Goal: Task Accomplishment & Management: Manage account settings

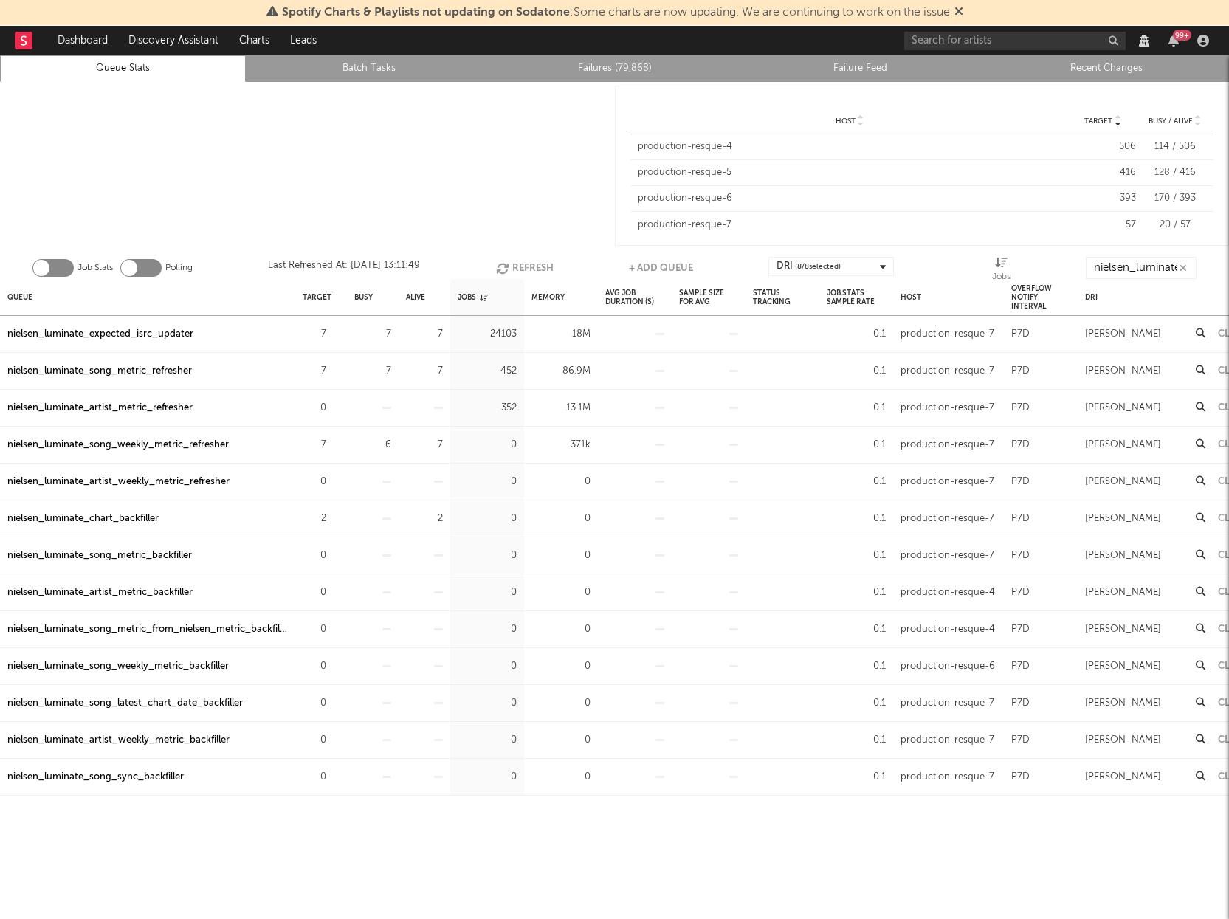
click at [120, 446] on div "nielsen_luminate_song_weekly_metric_refresher" at bounding box center [117, 445] width 221 height 18
click at [132, 366] on div "nielsen_luminate_song_metric_refresher" at bounding box center [99, 371] width 184 height 18
click at [435, 199] on div at bounding box center [307, 166] width 615 height 168
click at [264, 196] on div at bounding box center [307, 166] width 615 height 168
click at [462, 125] on div at bounding box center [307, 166] width 615 height 168
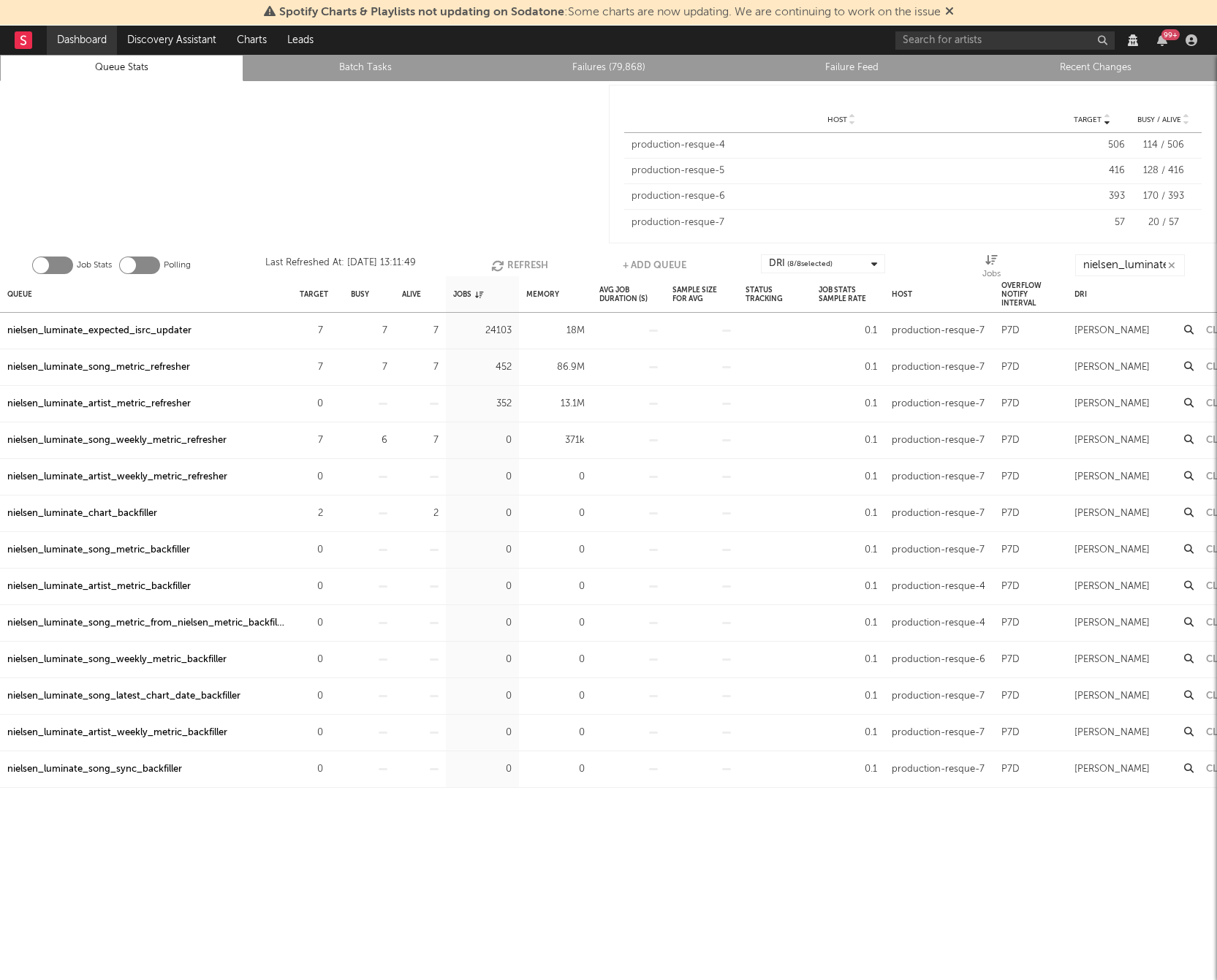
click at [74, 30] on link "Dashboard" at bounding box center [81, 41] width 70 height 30
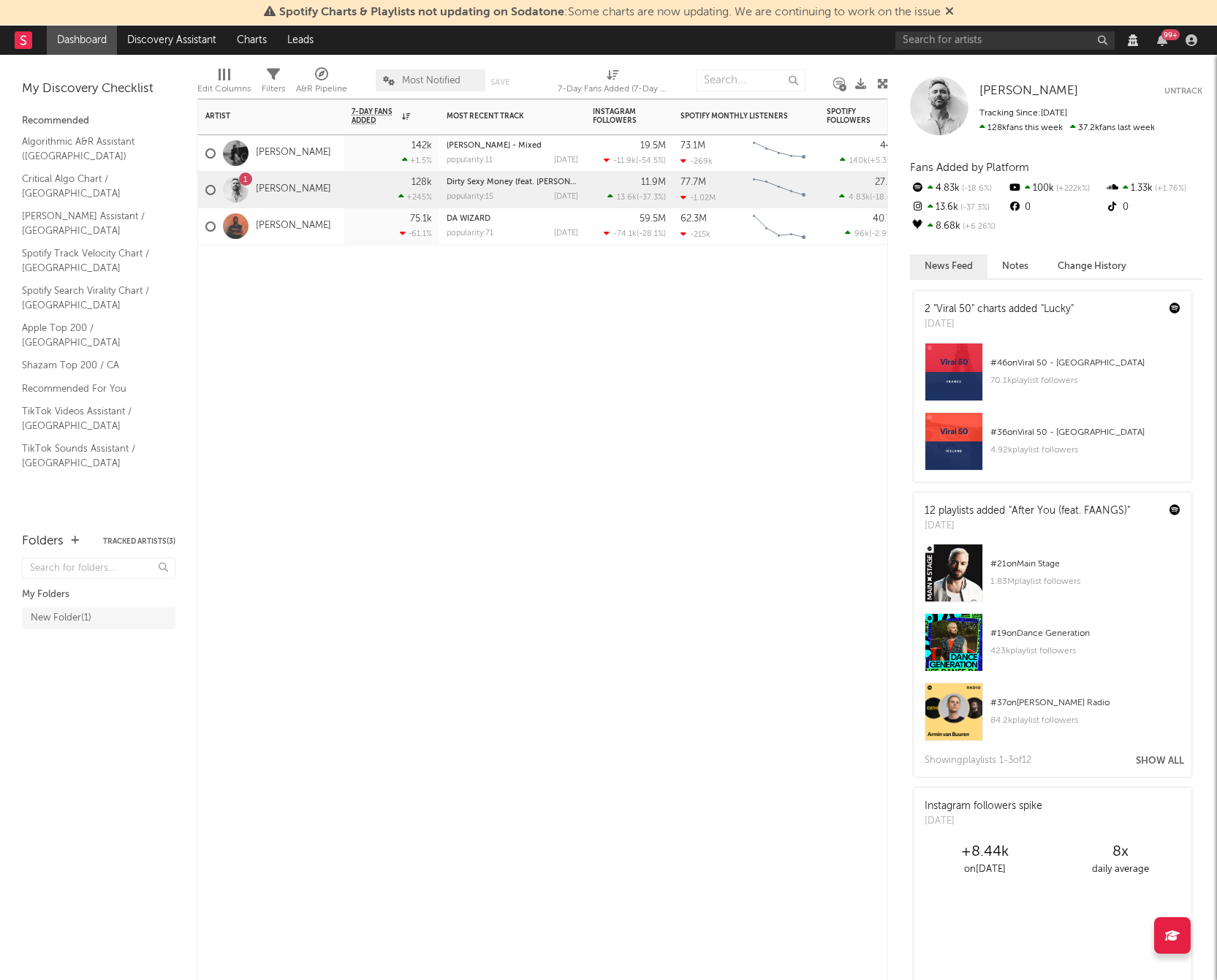
click at [305, 352] on div "Artist Notifications 7-Day Fans Added WoW % Change Most Recent Track Popularity…" at bounding box center [542, 539] width 690 height 881
click at [293, 146] on div "[PERSON_NAME]" at bounding box center [267, 153] width 126 height 43
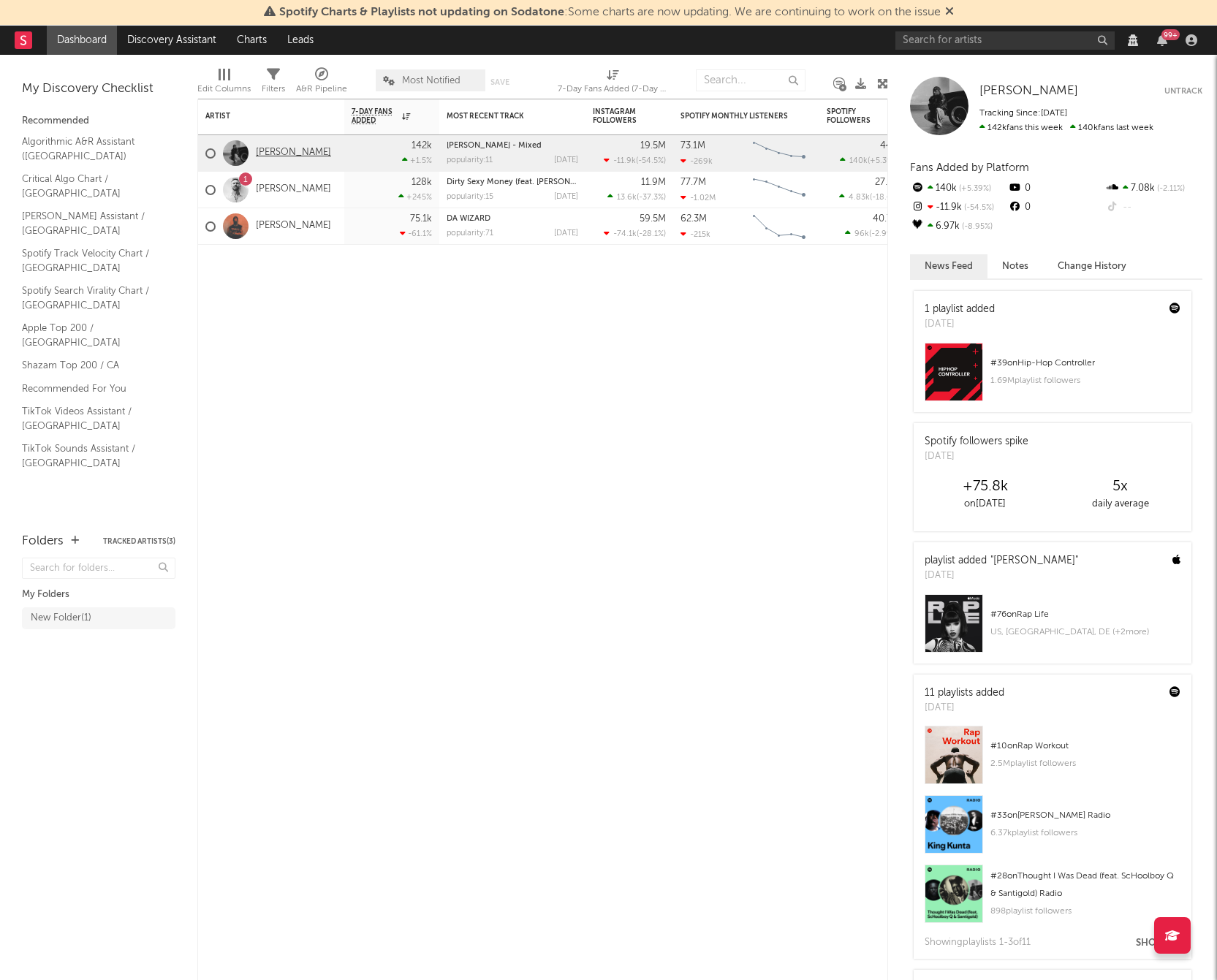
click at [287, 151] on link "[PERSON_NAME]" at bounding box center [293, 152] width 75 height 13
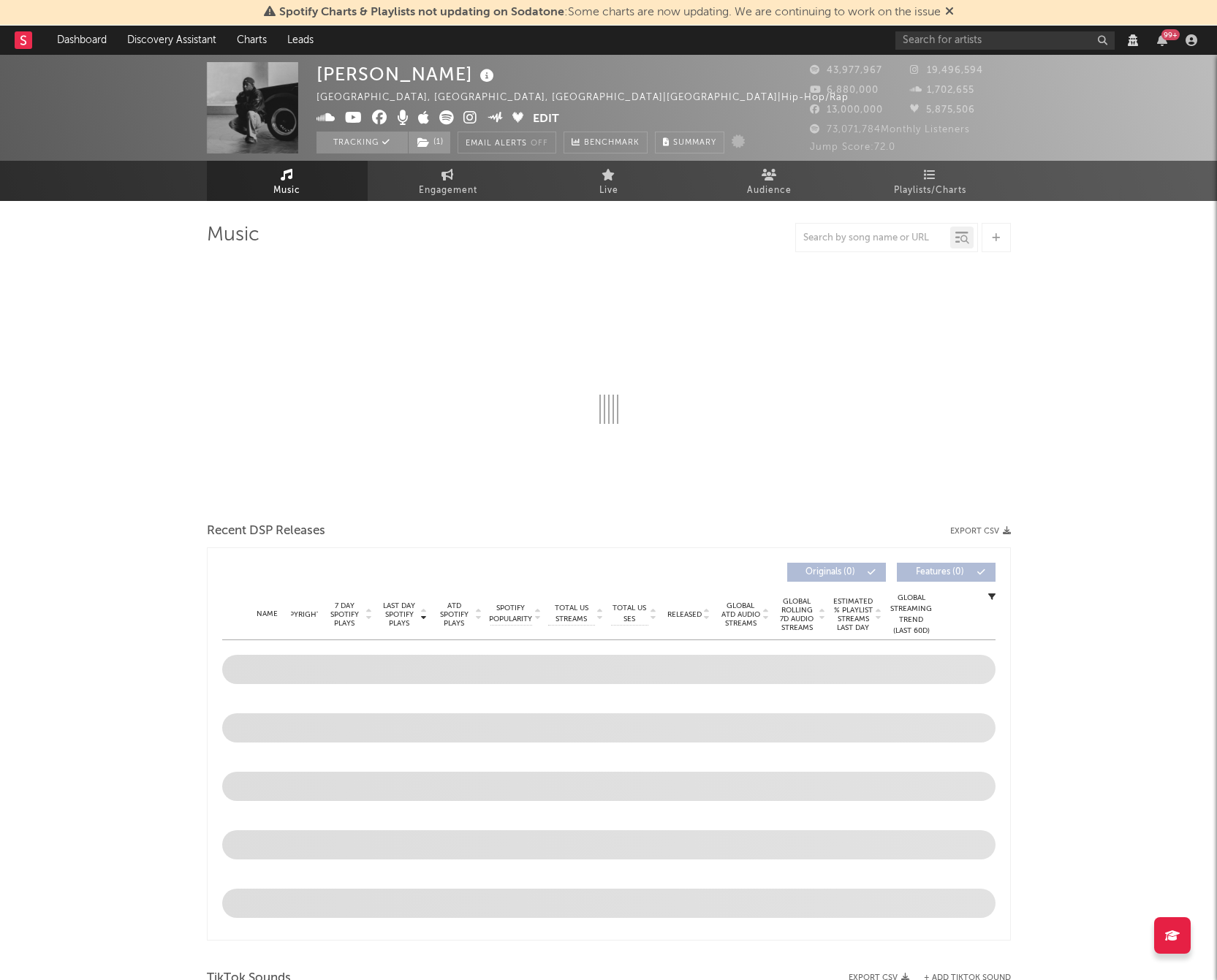
select select "View all"
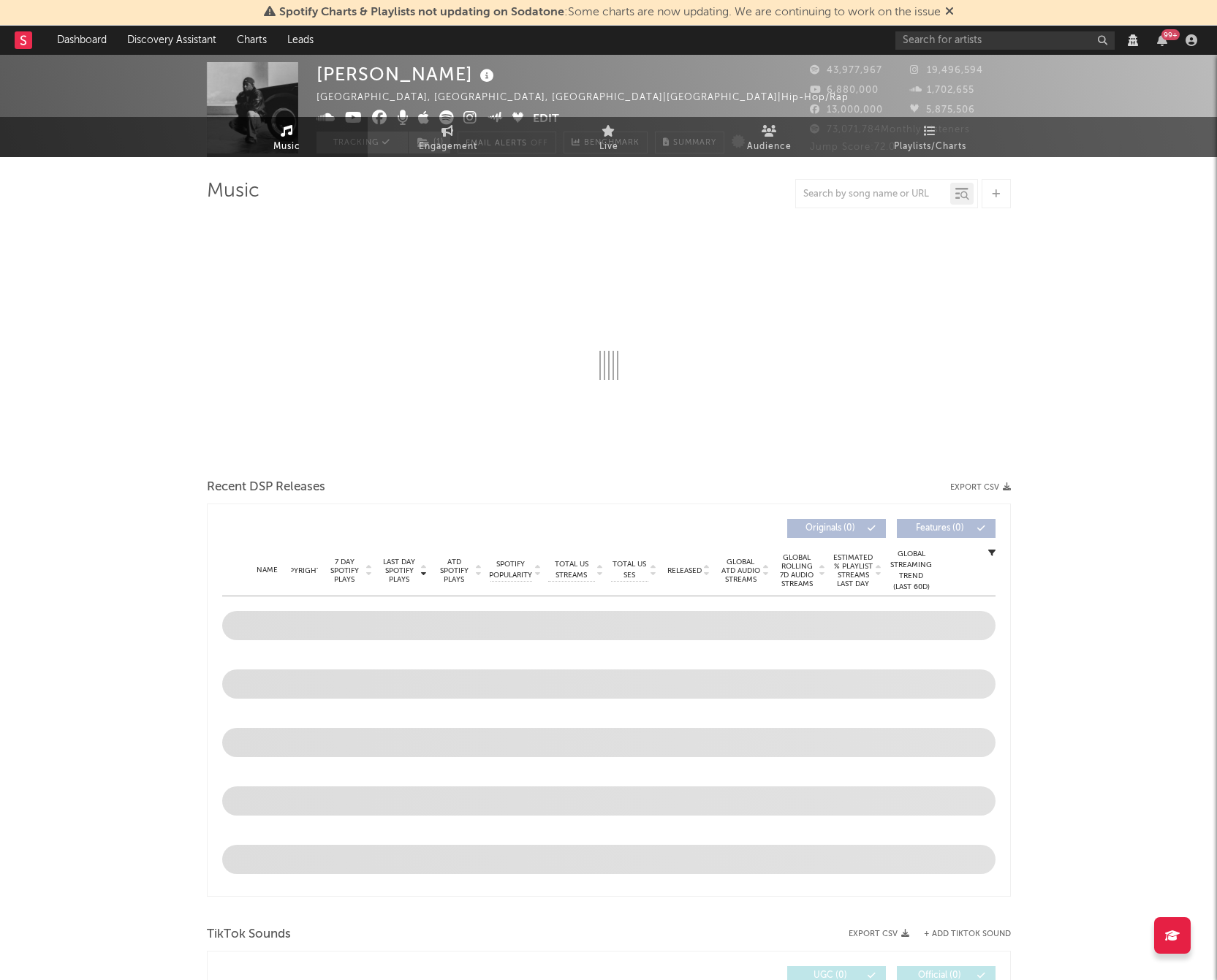
select select "View all"
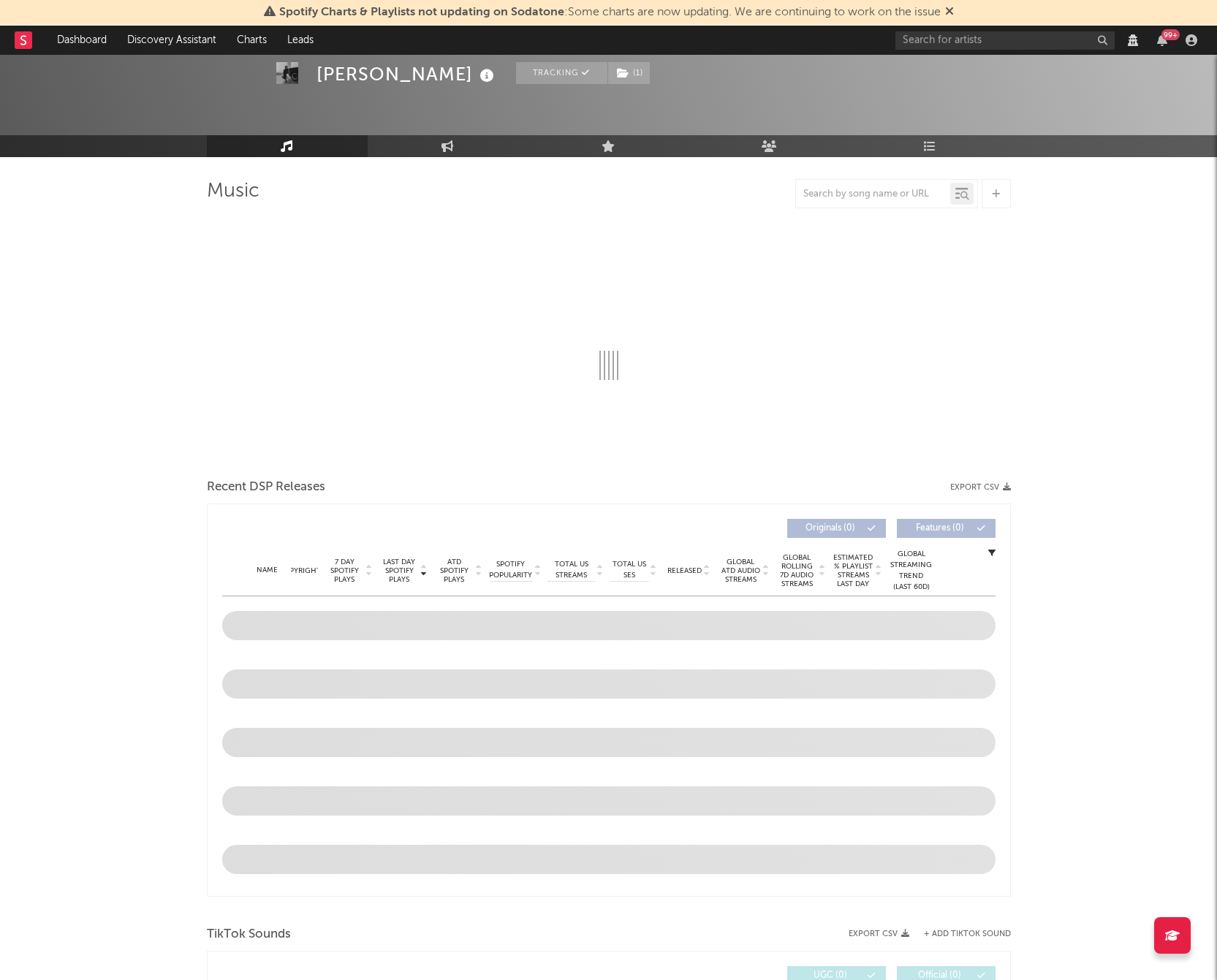
scroll to position [54, 0]
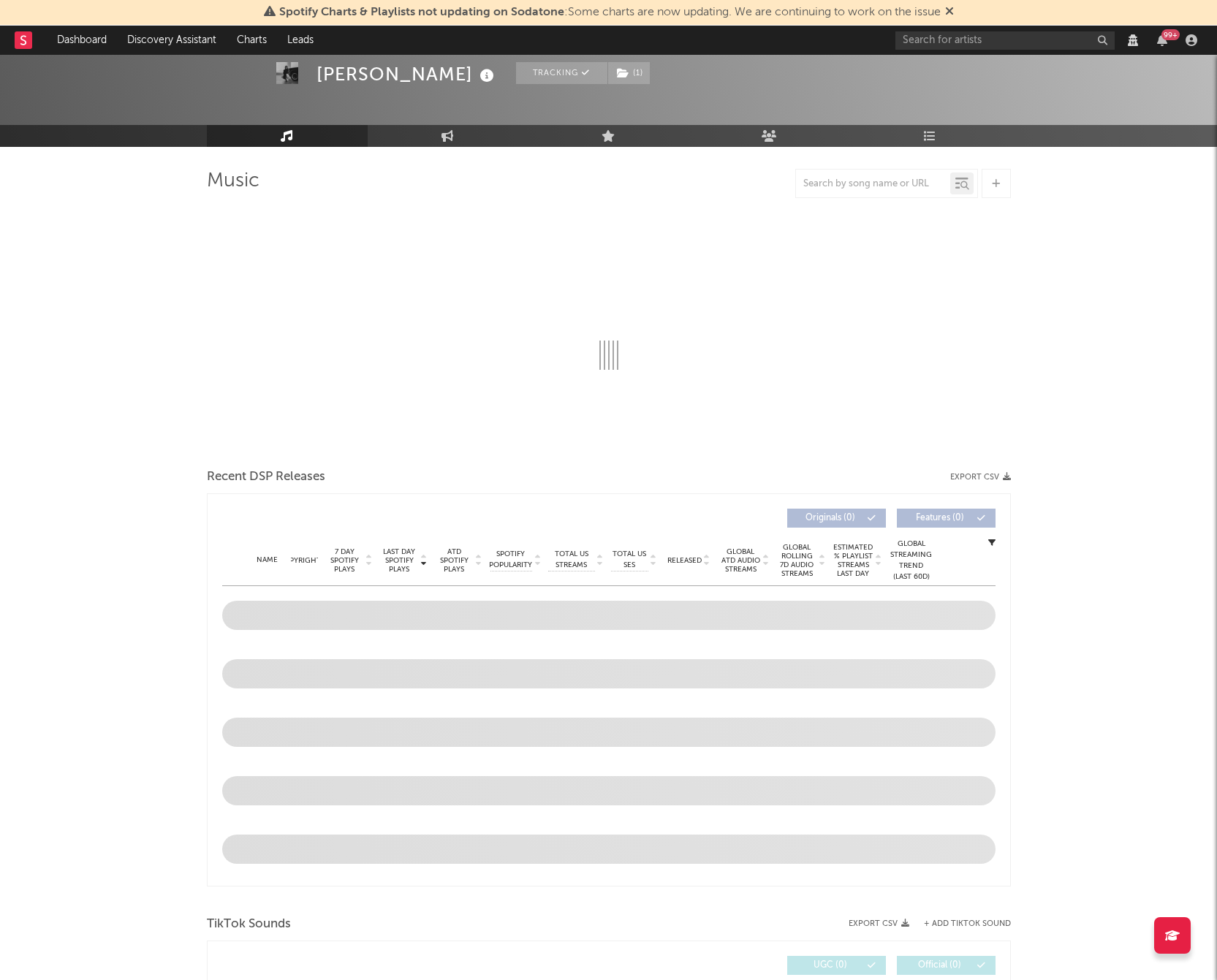
select select "View all"
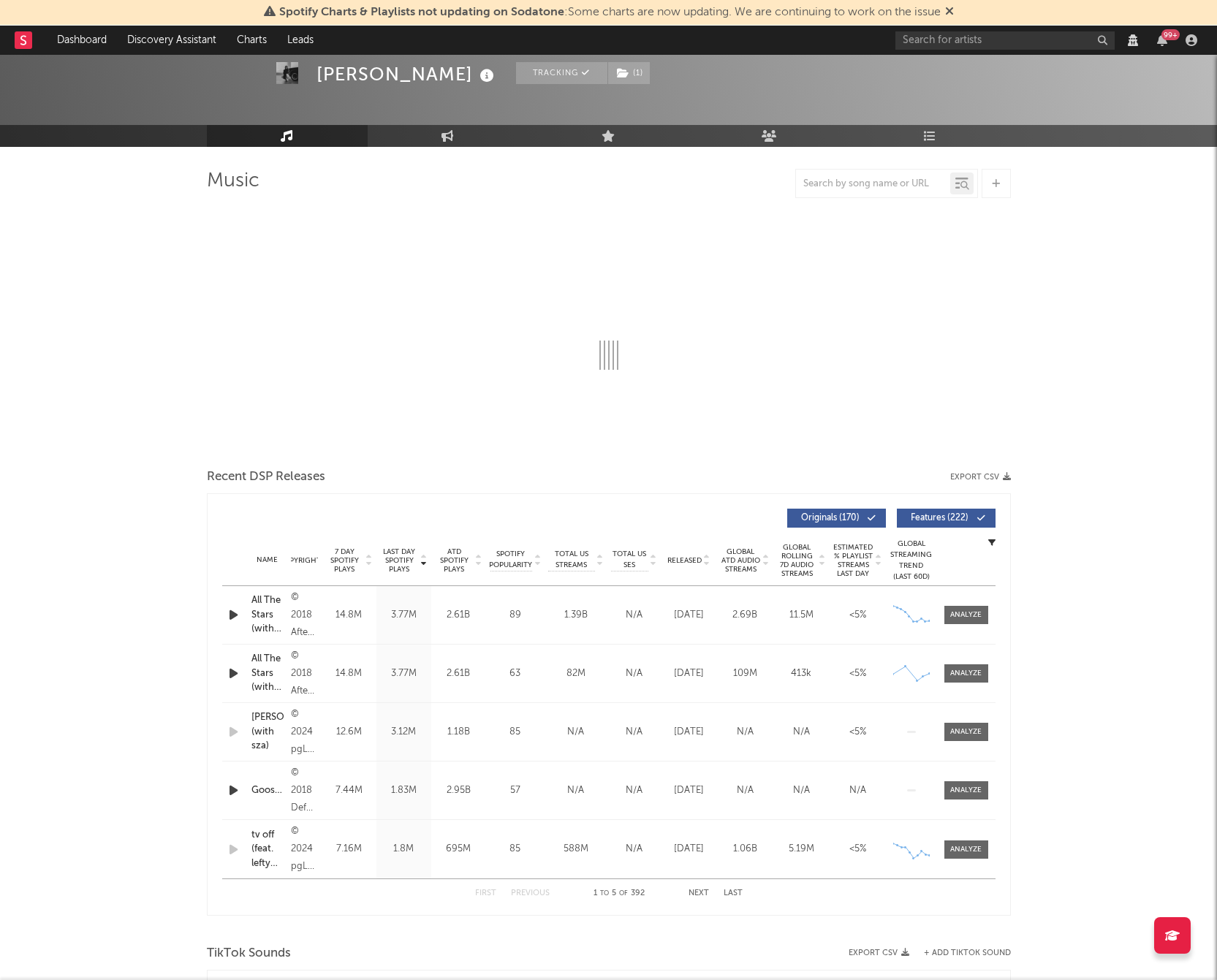
select select "6m"
select select "View all"
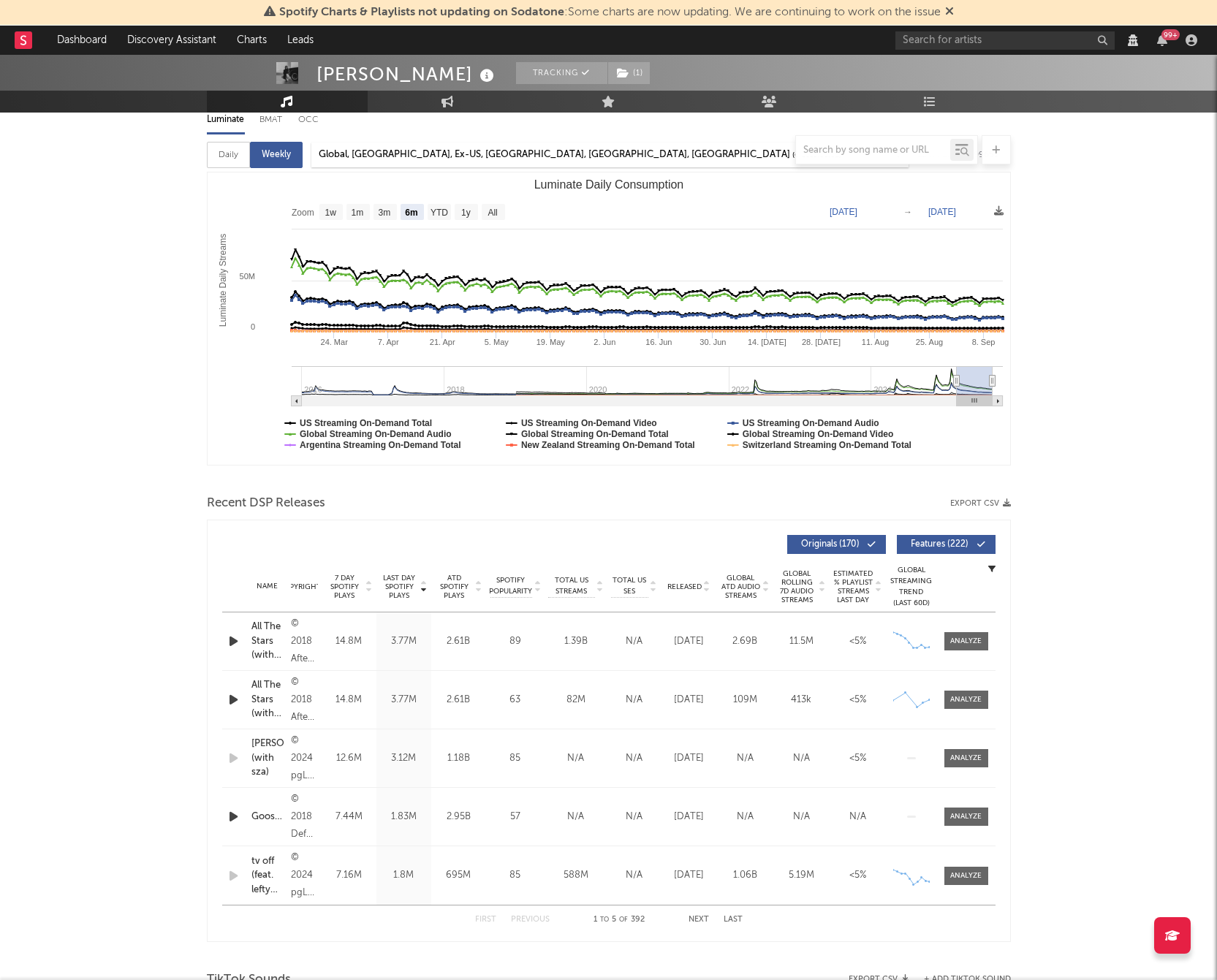
scroll to position [207, 0]
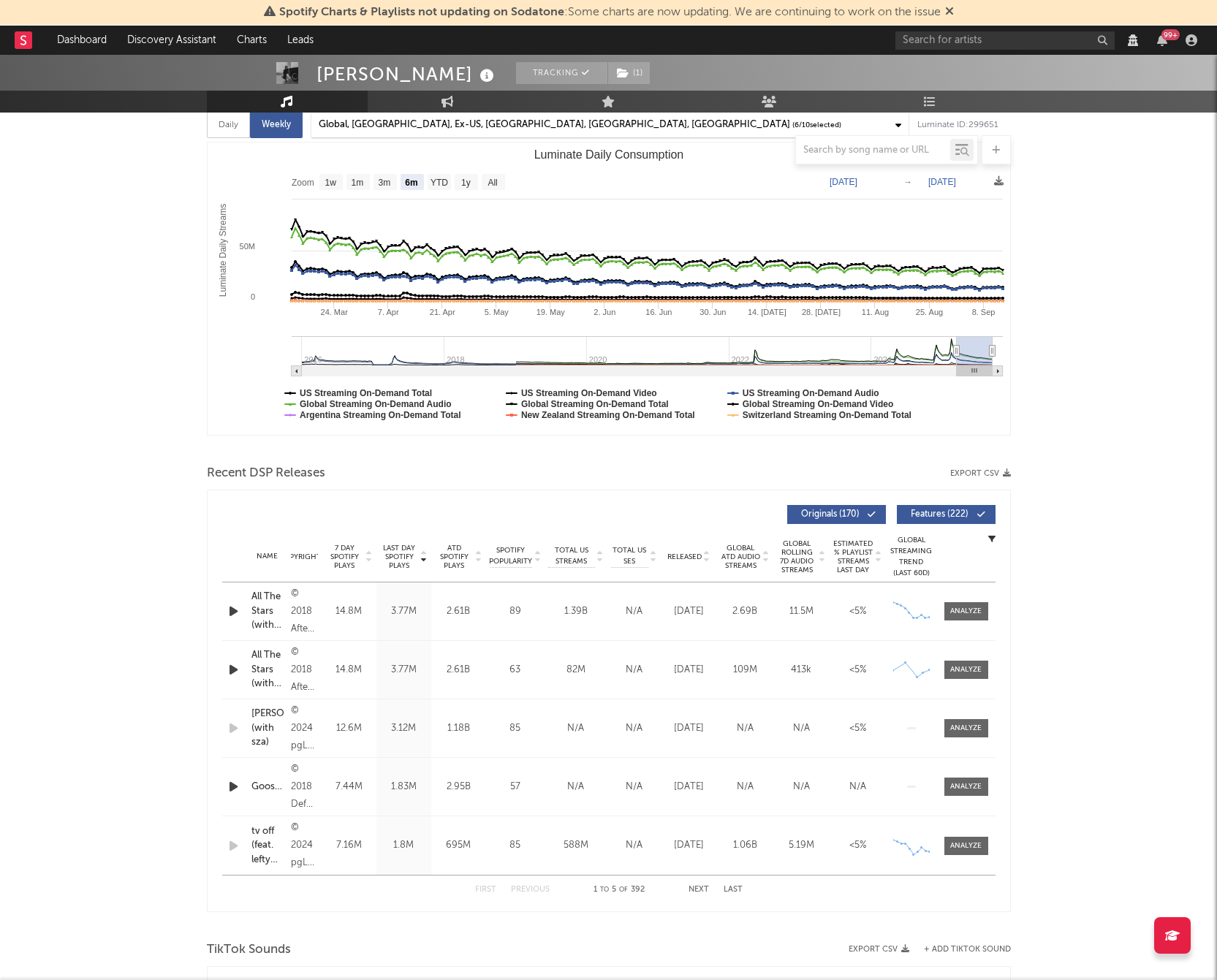
click at [701, 888] on button "Next" at bounding box center [698, 889] width 21 height 8
select select "View all"
select select "6m"
click at [699, 888] on button "Next" at bounding box center [698, 889] width 21 height 8
select select "View all"
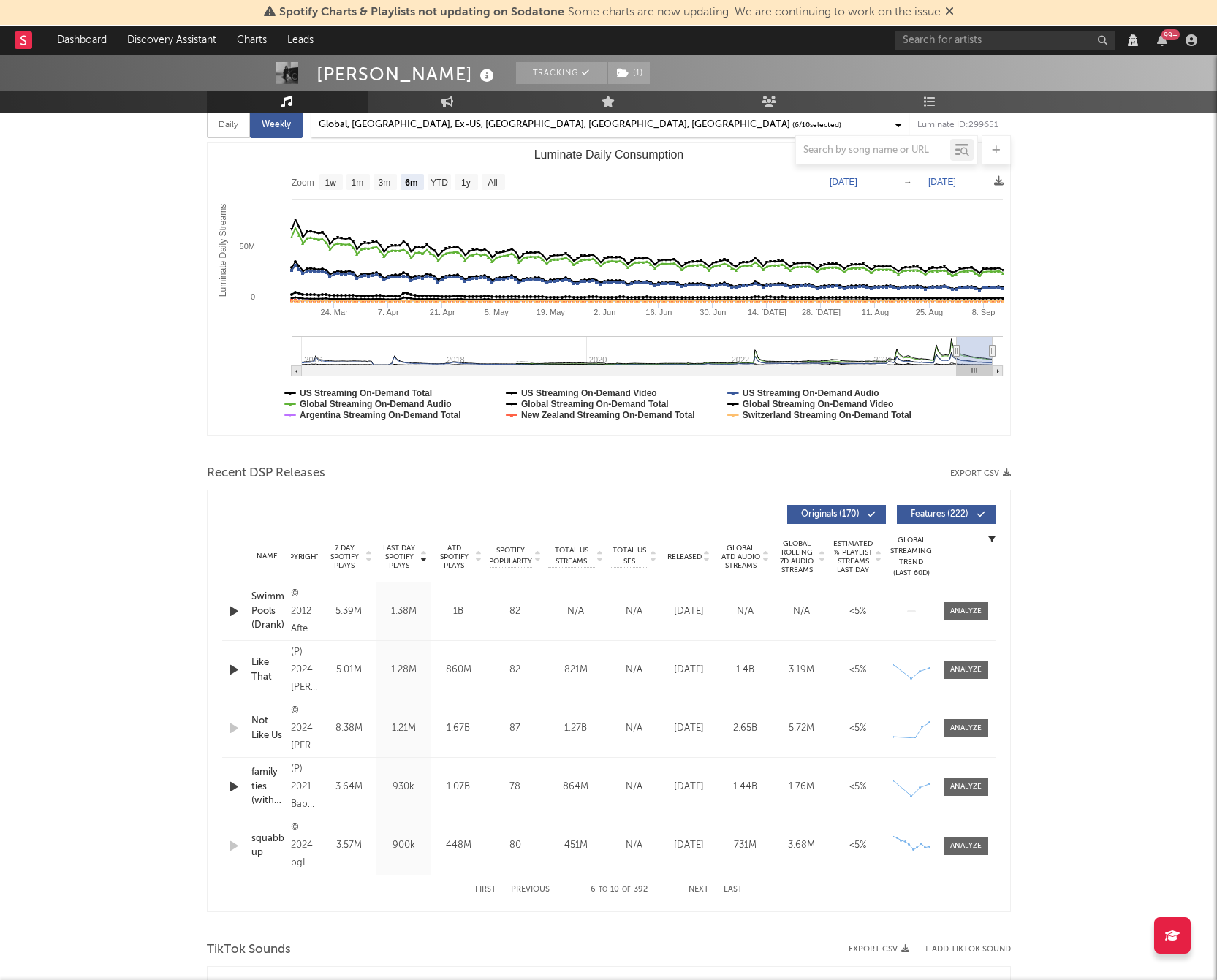
select select "6m"
click at [699, 888] on button "Next" at bounding box center [698, 889] width 21 height 8
select select "View all"
select select "6m"
click at [699, 888] on button "Next" at bounding box center [698, 889] width 21 height 8
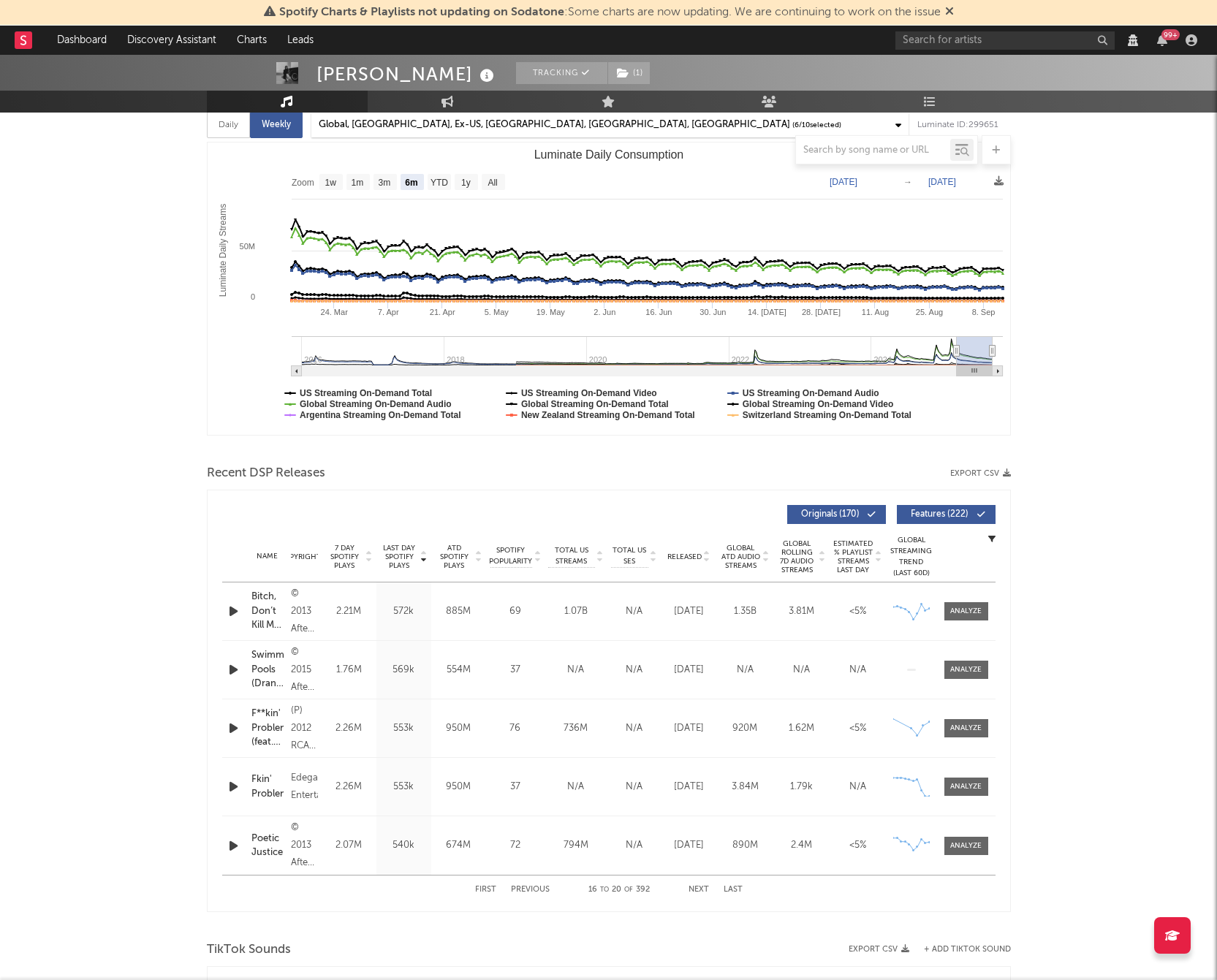
select select "View all"
select select "6m"
click at [699, 888] on button "Next" at bounding box center [698, 889] width 21 height 8
select select "View all"
select select "6m"
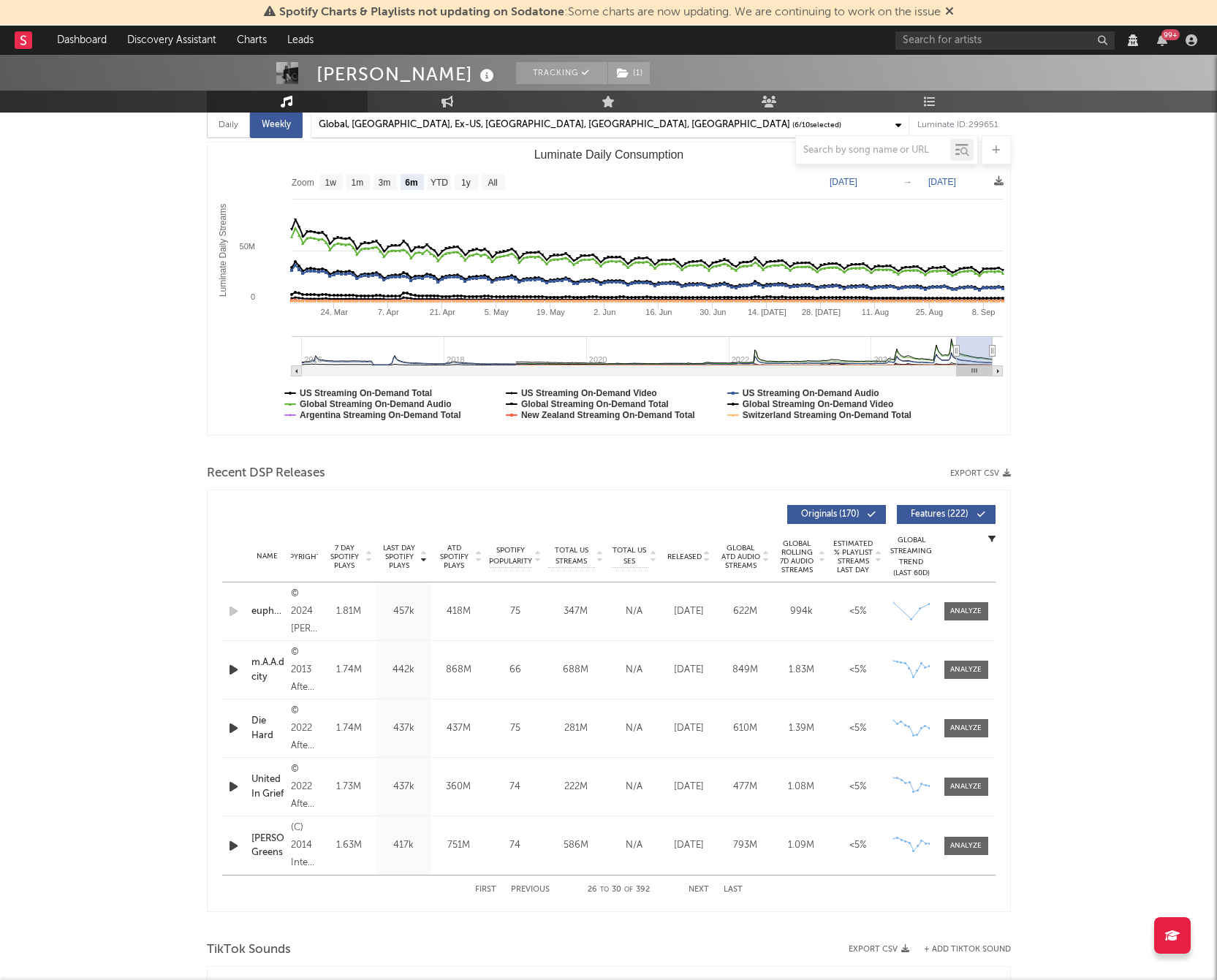
click at [699, 888] on button "Next" at bounding box center [698, 889] width 21 height 8
select select "View all"
select select "6m"
click at [699, 888] on button "Next" at bounding box center [698, 889] width 21 height 8
select select "View all"
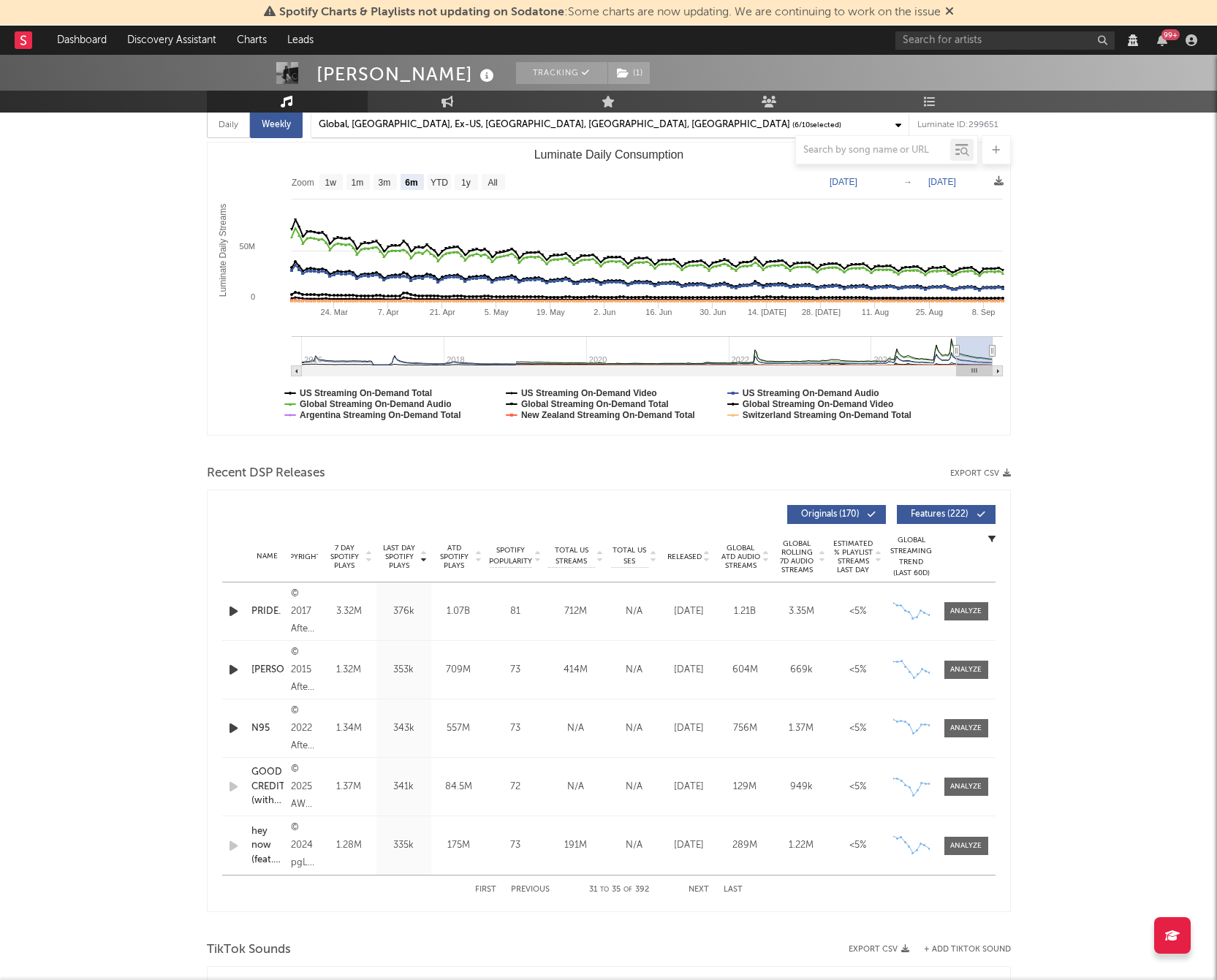
select select "6m"
click at [699, 888] on button "Next" at bounding box center [698, 889] width 21 height 8
select select "View all"
select select "6m"
click at [699, 888] on button "Next" at bounding box center [698, 889] width 21 height 8
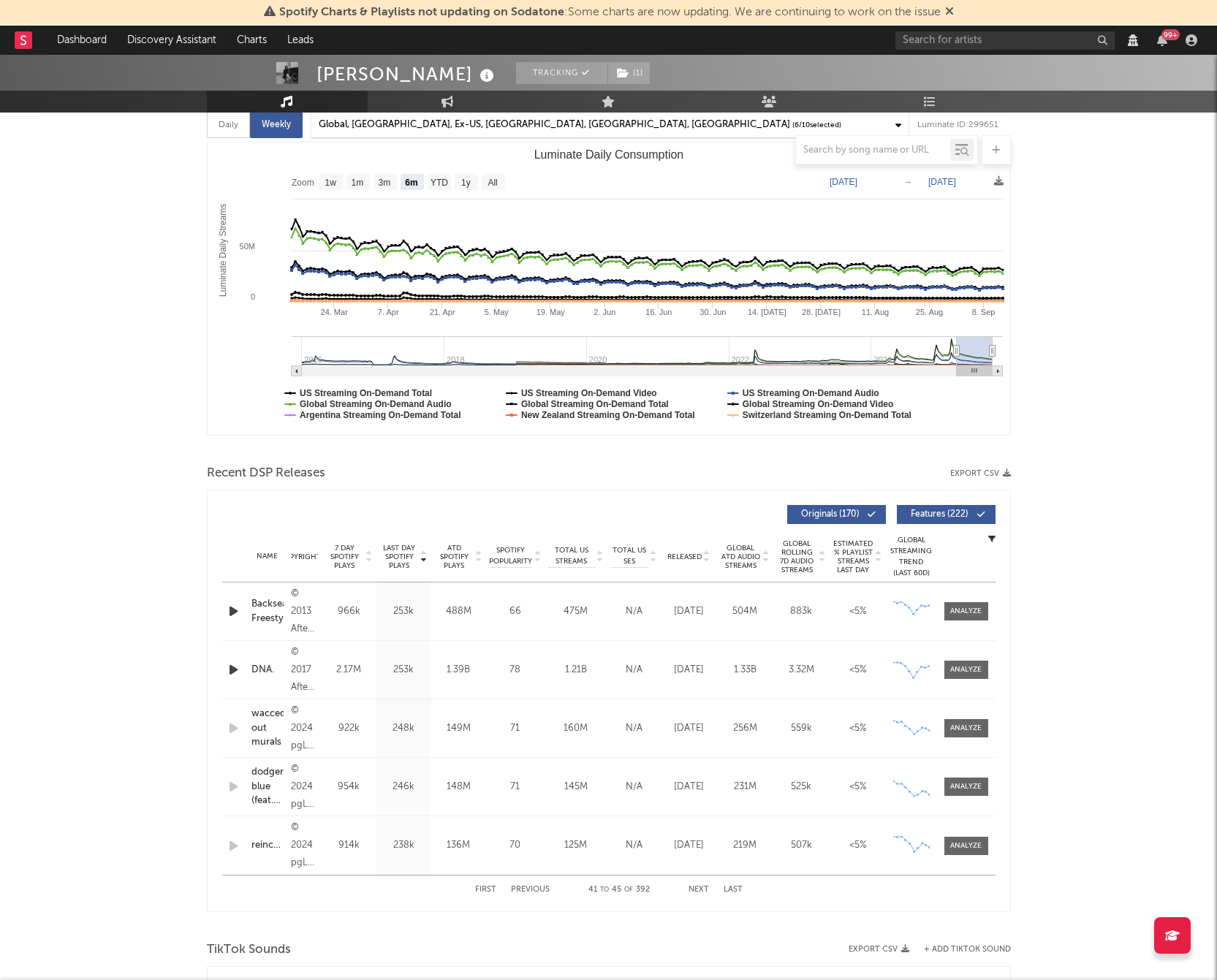
select select "View all"
select select "6m"
click at [699, 888] on button "Next" at bounding box center [698, 889] width 21 height 8
select select "View all"
select select "6m"
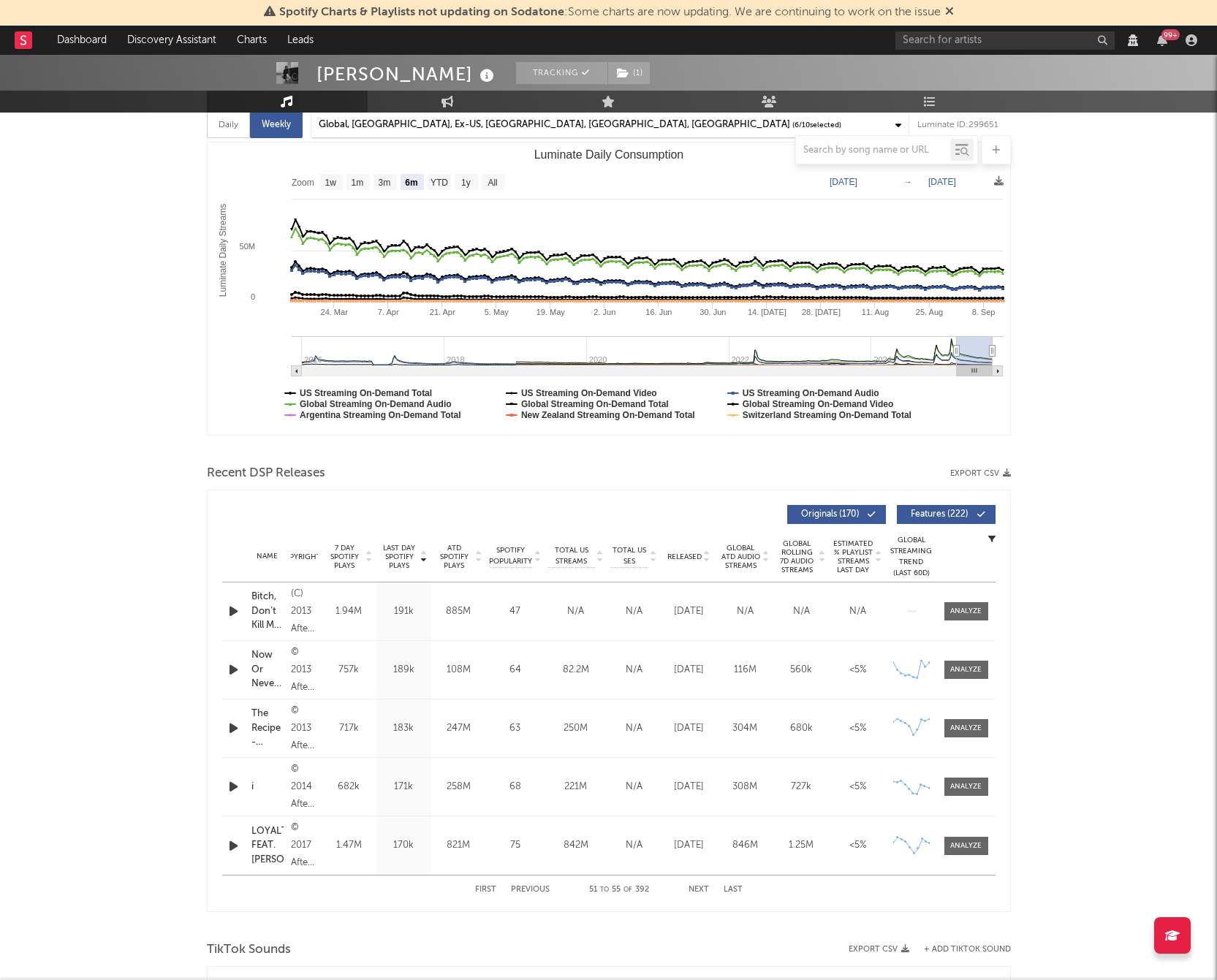
click at [699, 888] on button "Next" at bounding box center [698, 889] width 21 height 8
select select "View all"
select select "6m"
click at [699, 888] on button "Next" at bounding box center [698, 889] width 21 height 8
select select "View all"
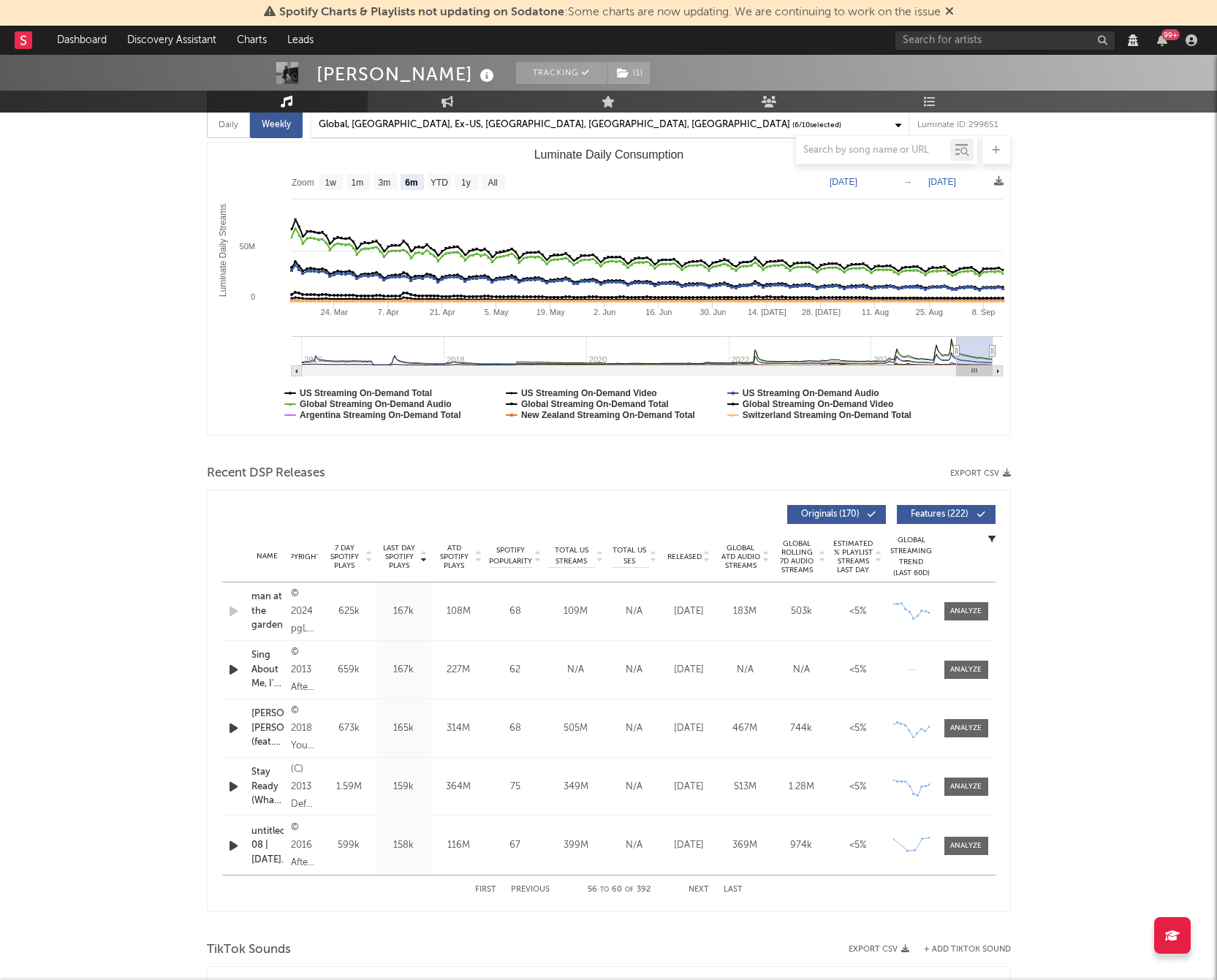
select select "6m"
click at [699, 888] on button "Next" at bounding box center [698, 889] width 21 height 8
select select "View all"
select select "6m"
click at [968, 607] on div at bounding box center [965, 611] width 32 height 11
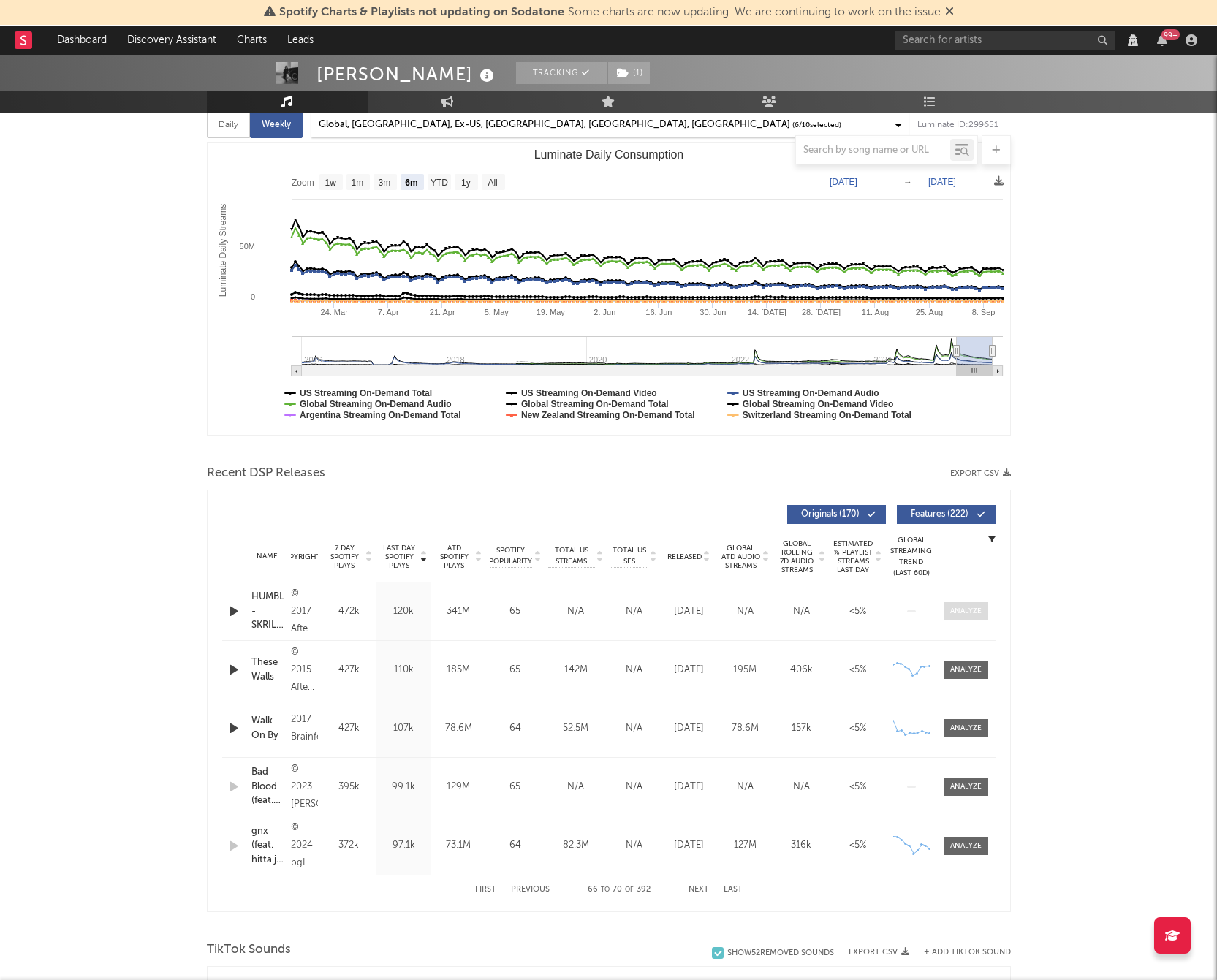
select select "View all"
select select "6m"
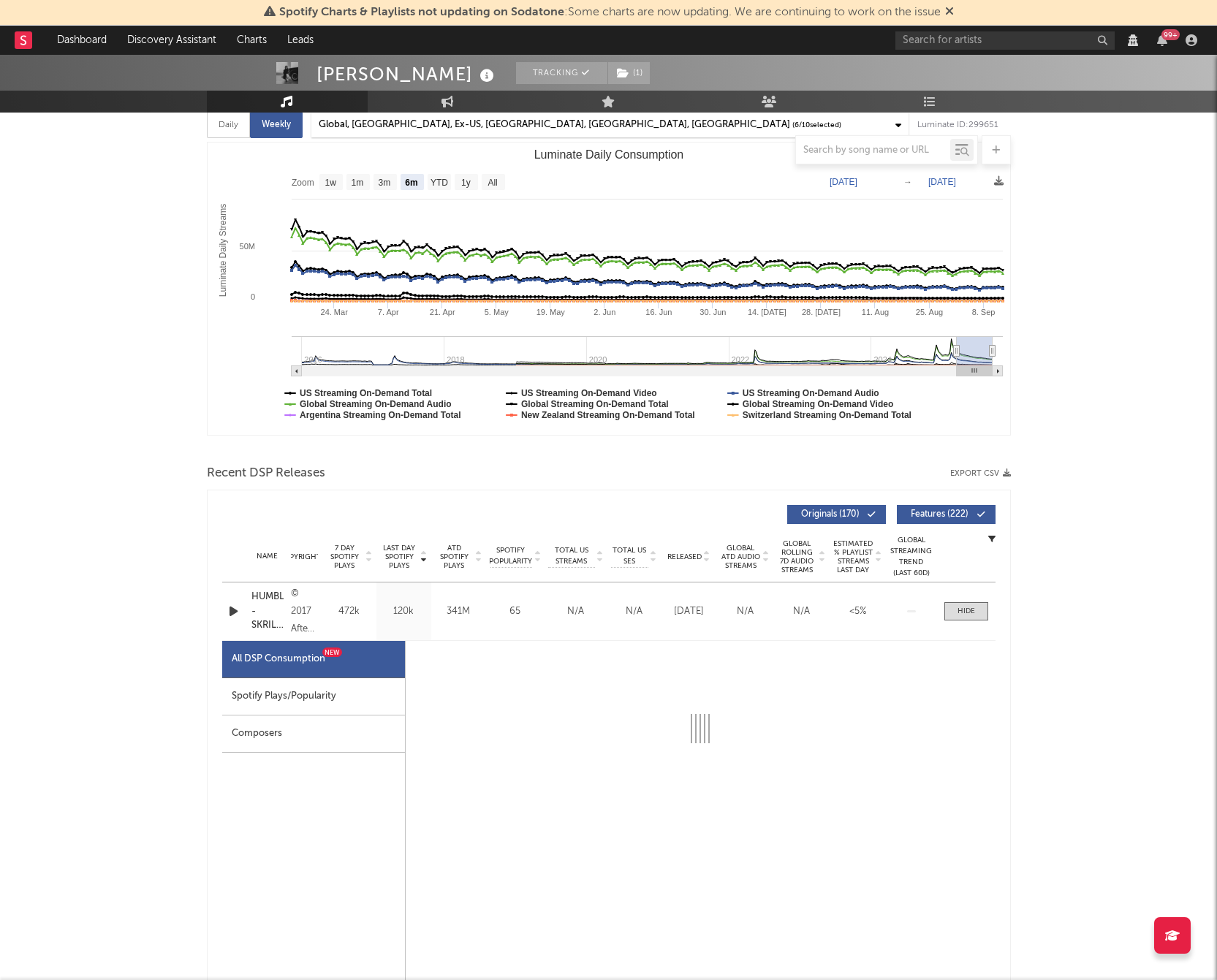
select select "6m"
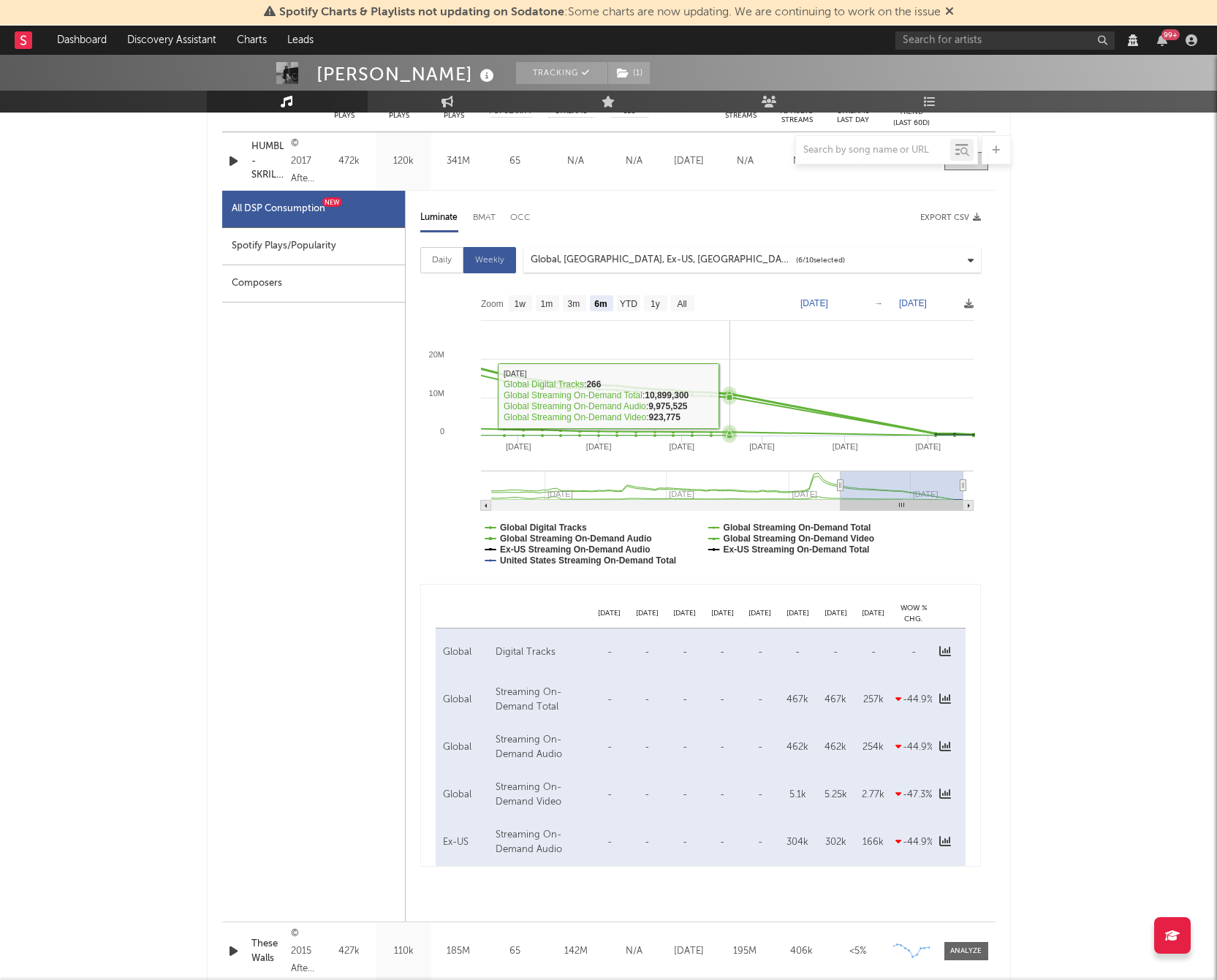
scroll to position [659, 0]
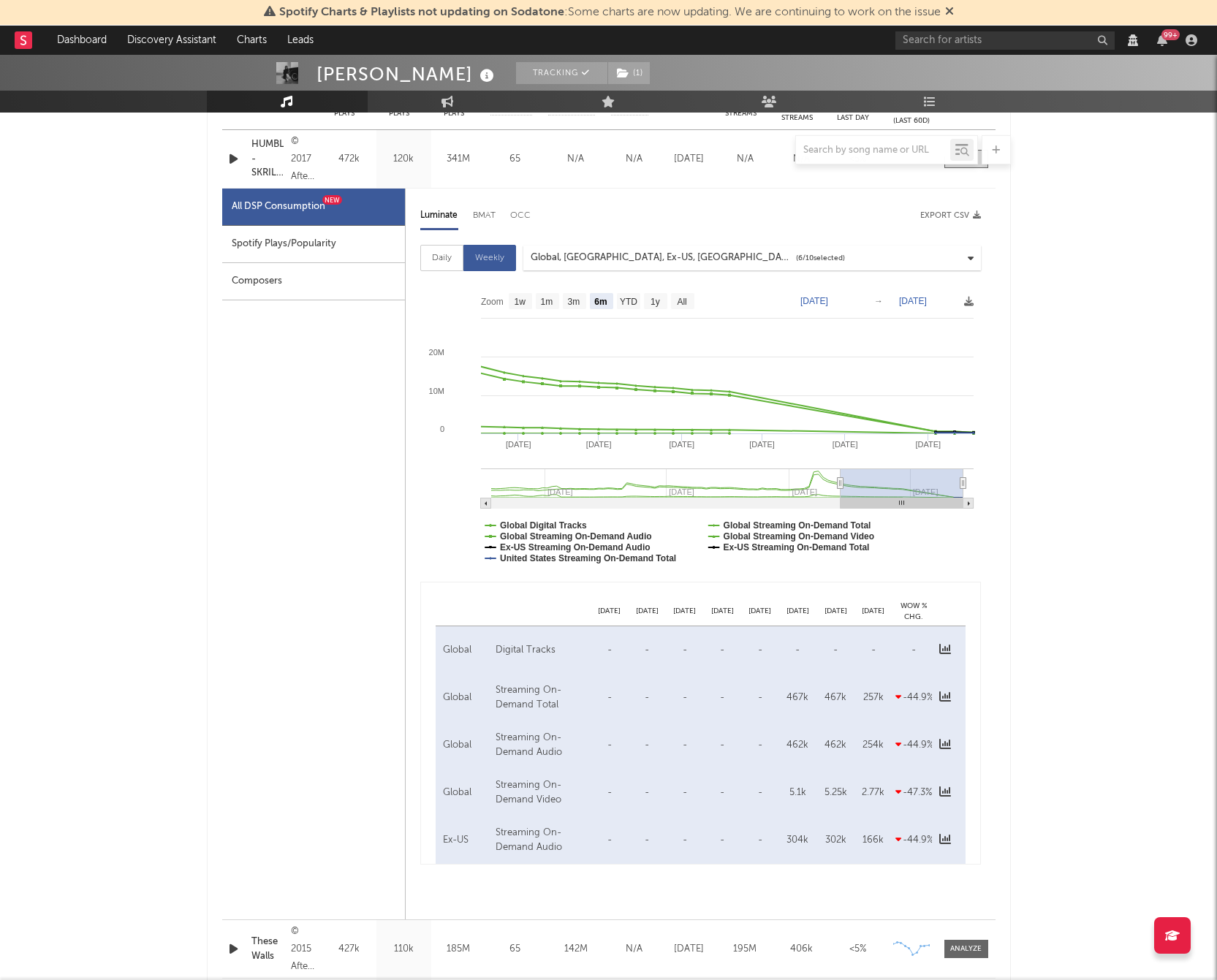
click at [321, 672] on div "All DSP Consumption New Spotify Plays/Popularity Composers" at bounding box center [313, 553] width 183 height 731
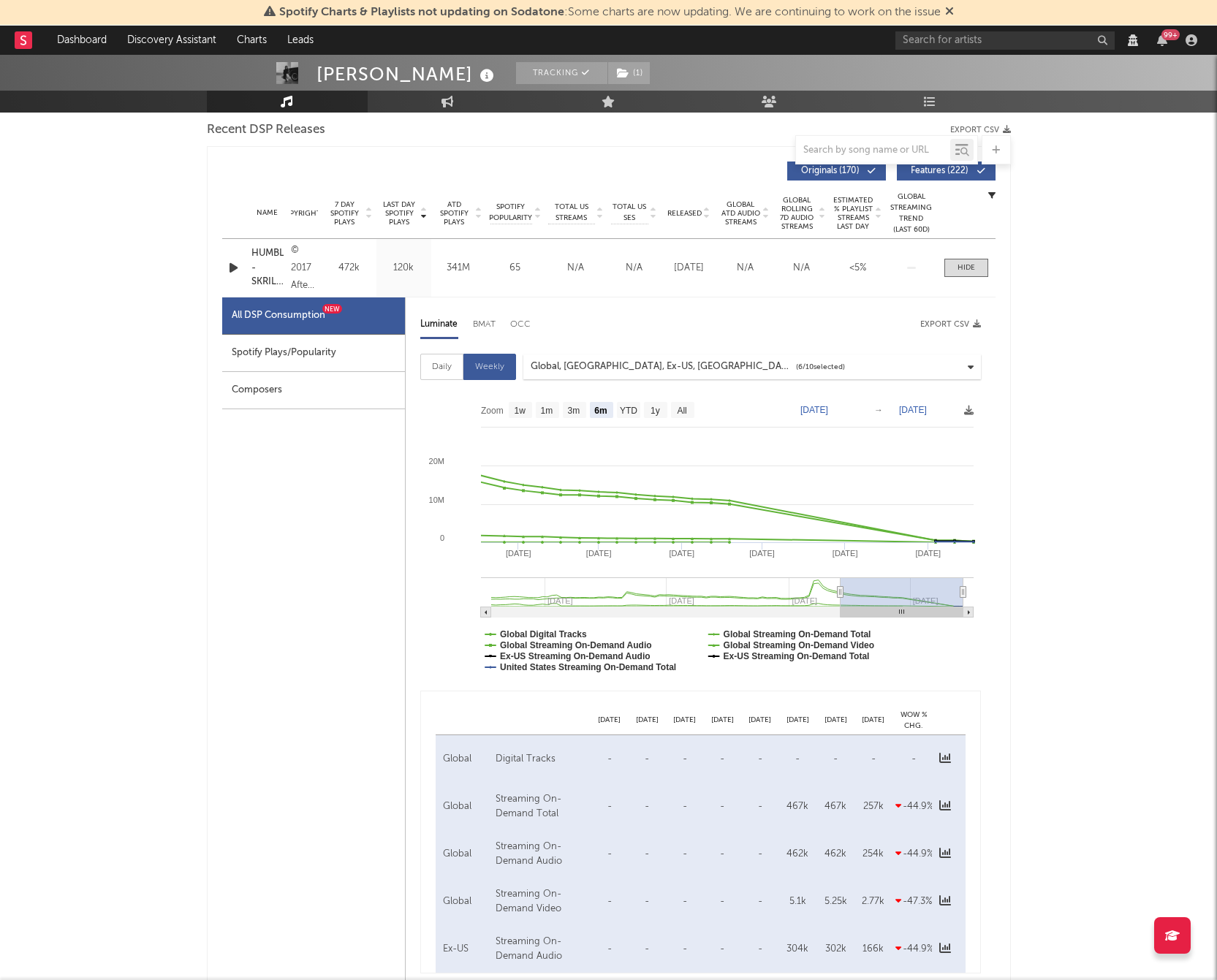
scroll to position [547, 0]
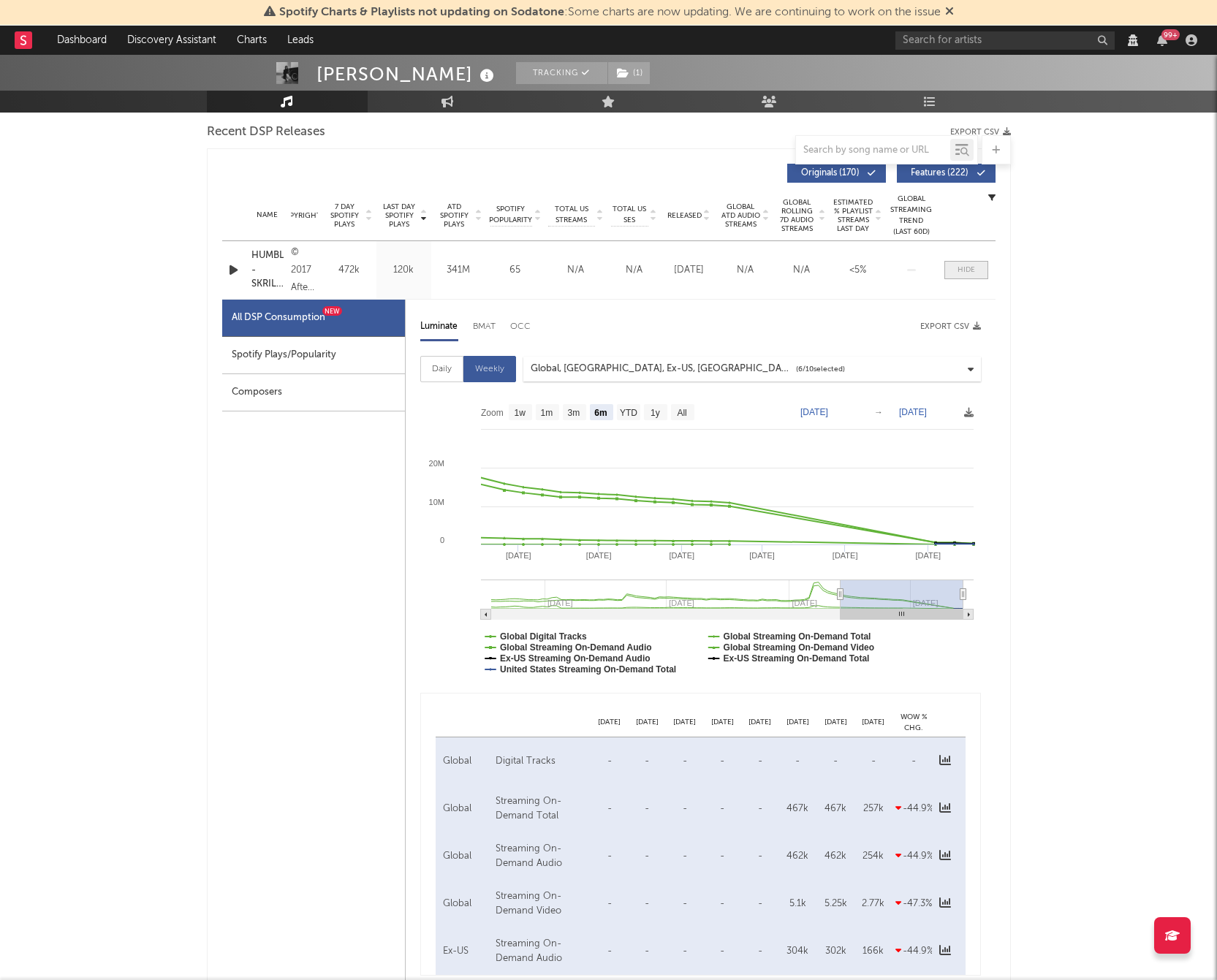
click at [969, 272] on div at bounding box center [966, 269] width 18 height 11
select select "View all"
select select "6m"
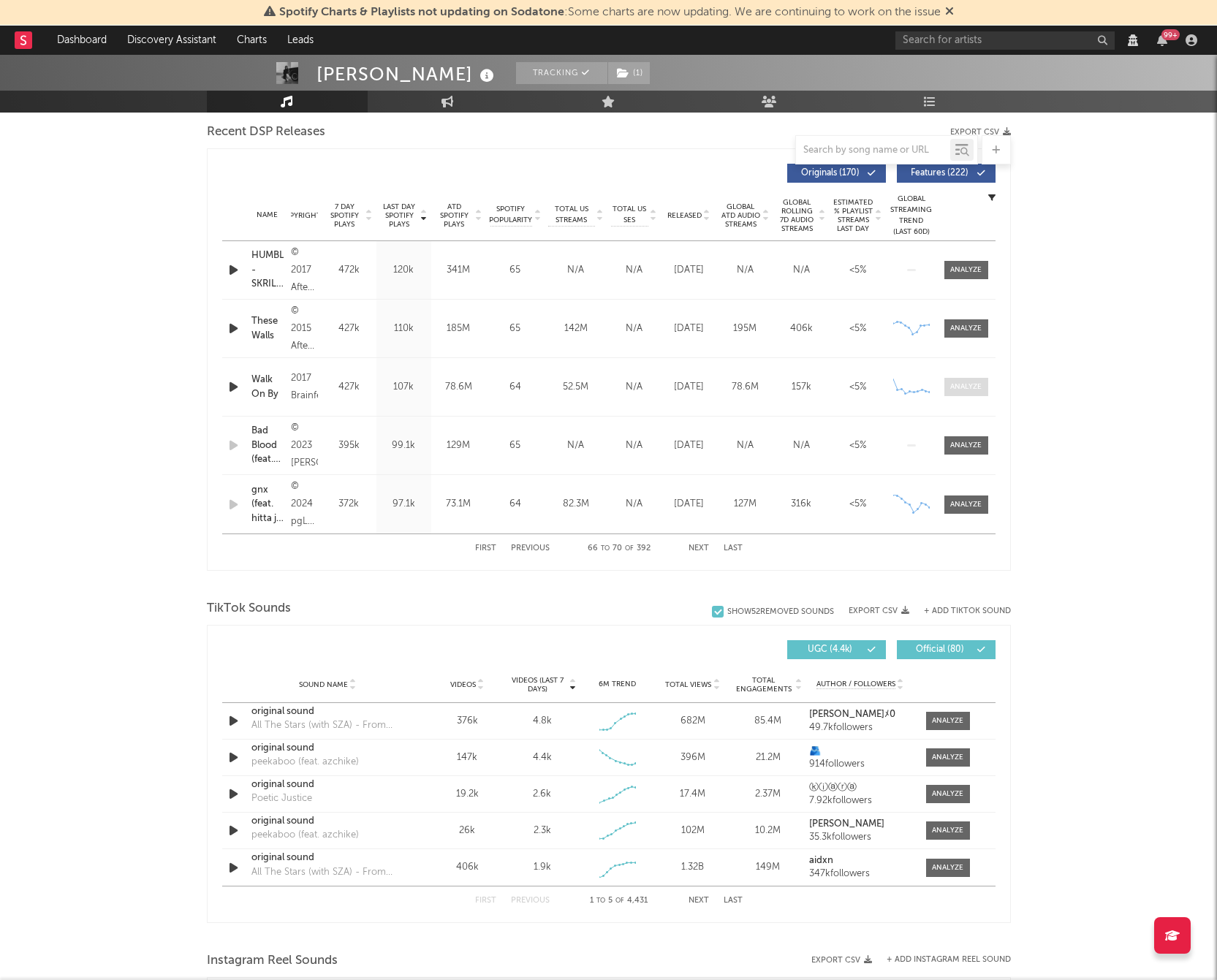
click at [977, 386] on div at bounding box center [965, 386] width 32 height 11
select select "View all"
select select "6m"
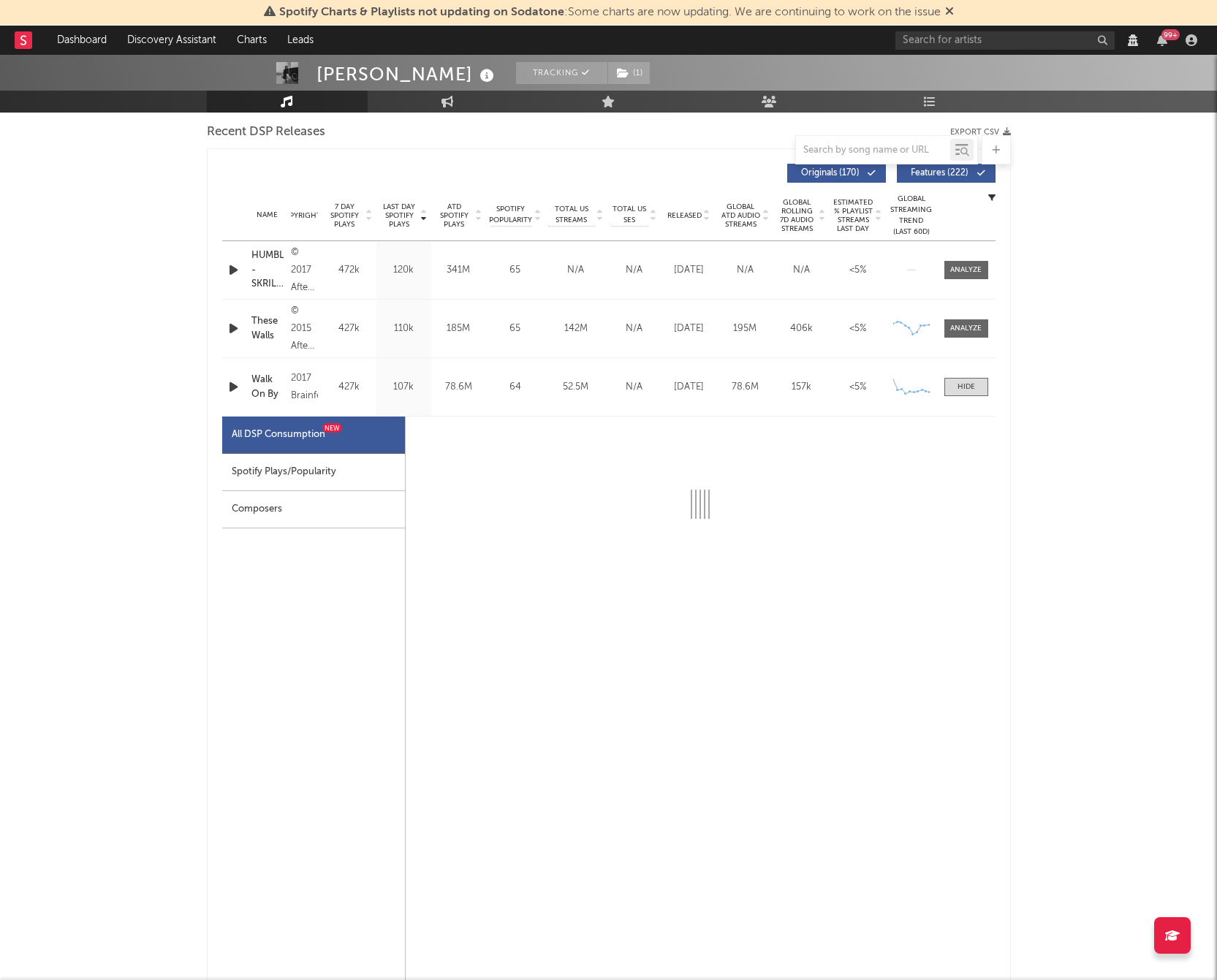
select select "6m"
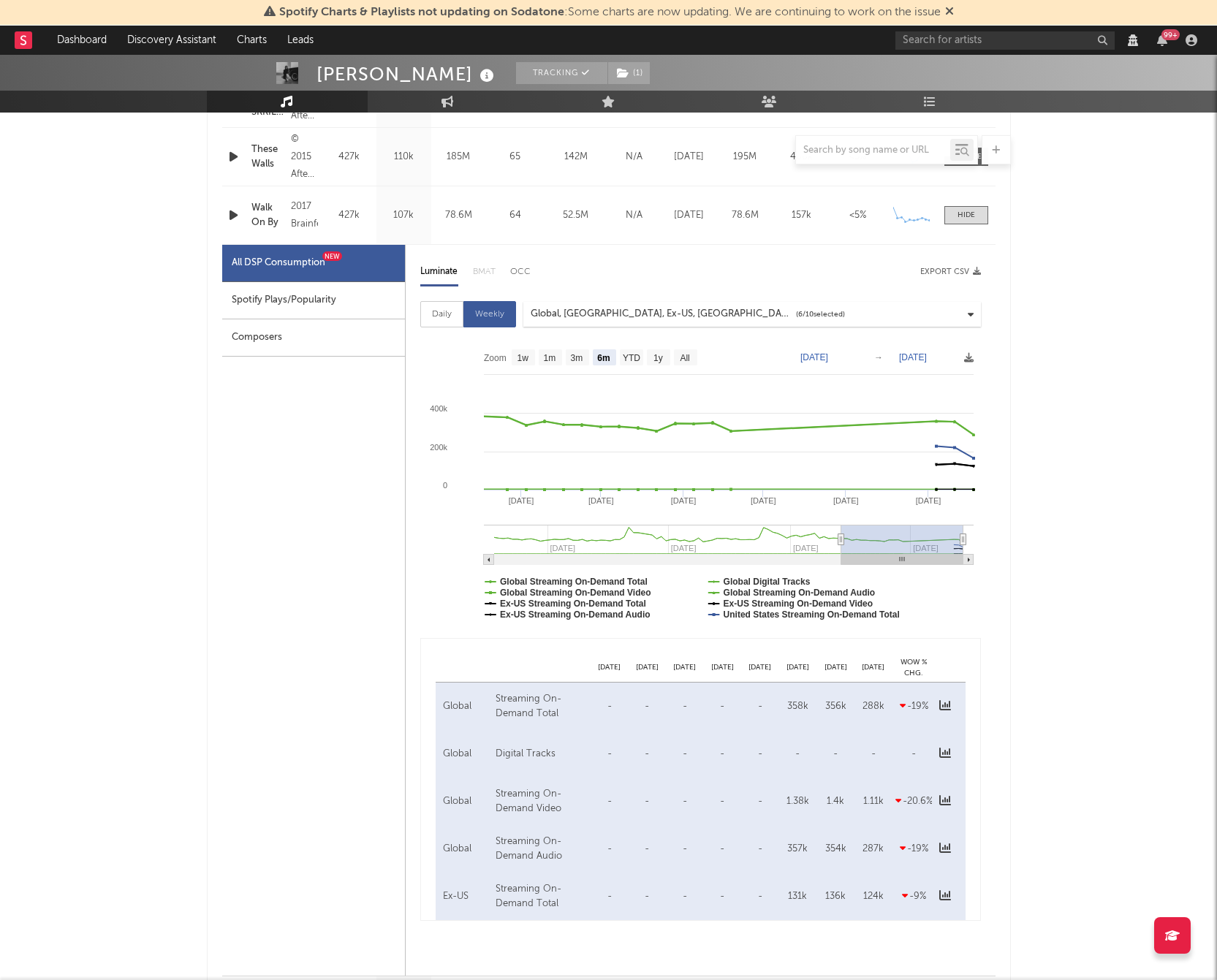
scroll to position [827, 0]
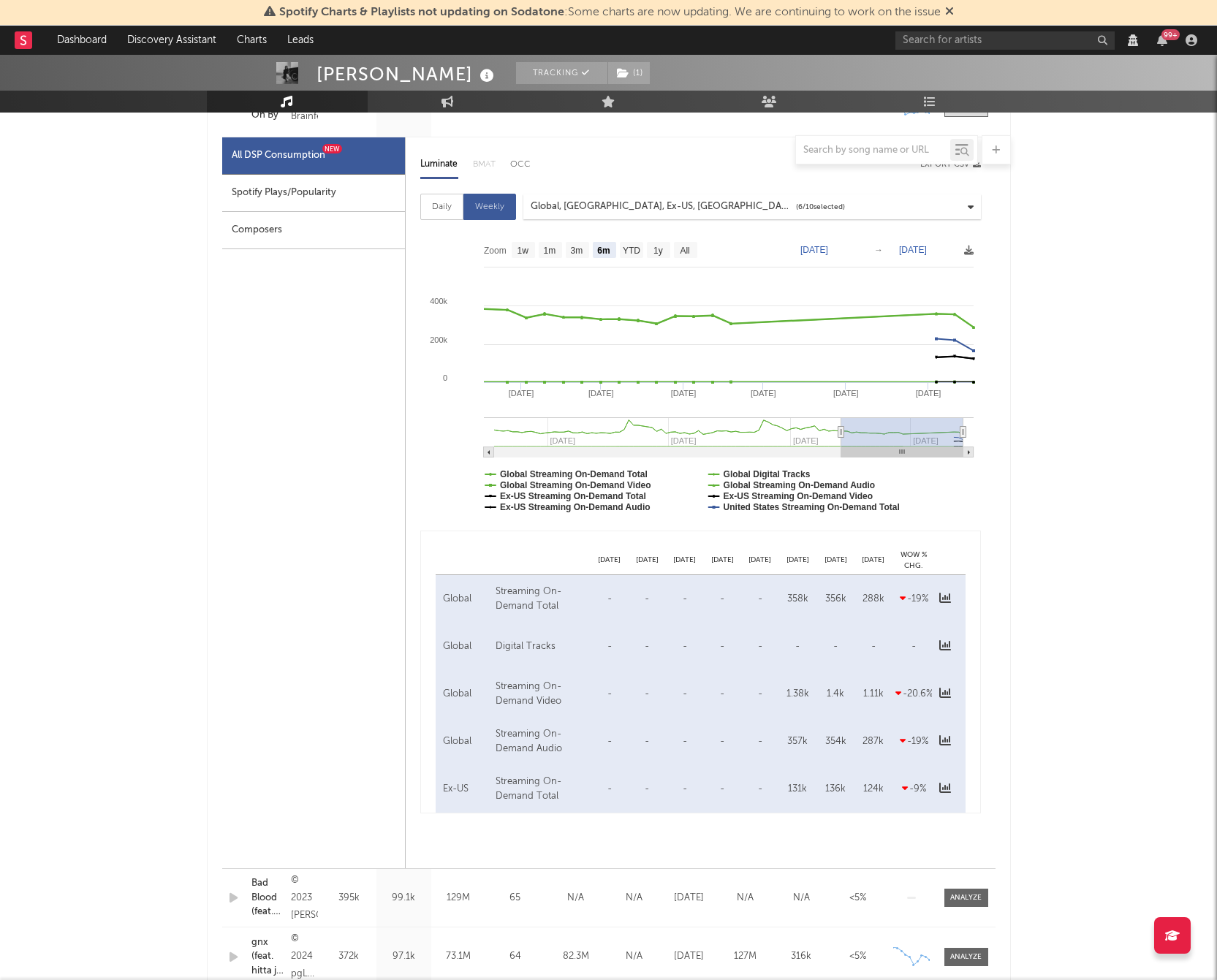
click at [1091, 665] on div "Kendrick Lamar Tracking ( 1 ) Compton, CA, United States | United States | Hip-…" at bounding box center [608, 988] width 1217 height 3521
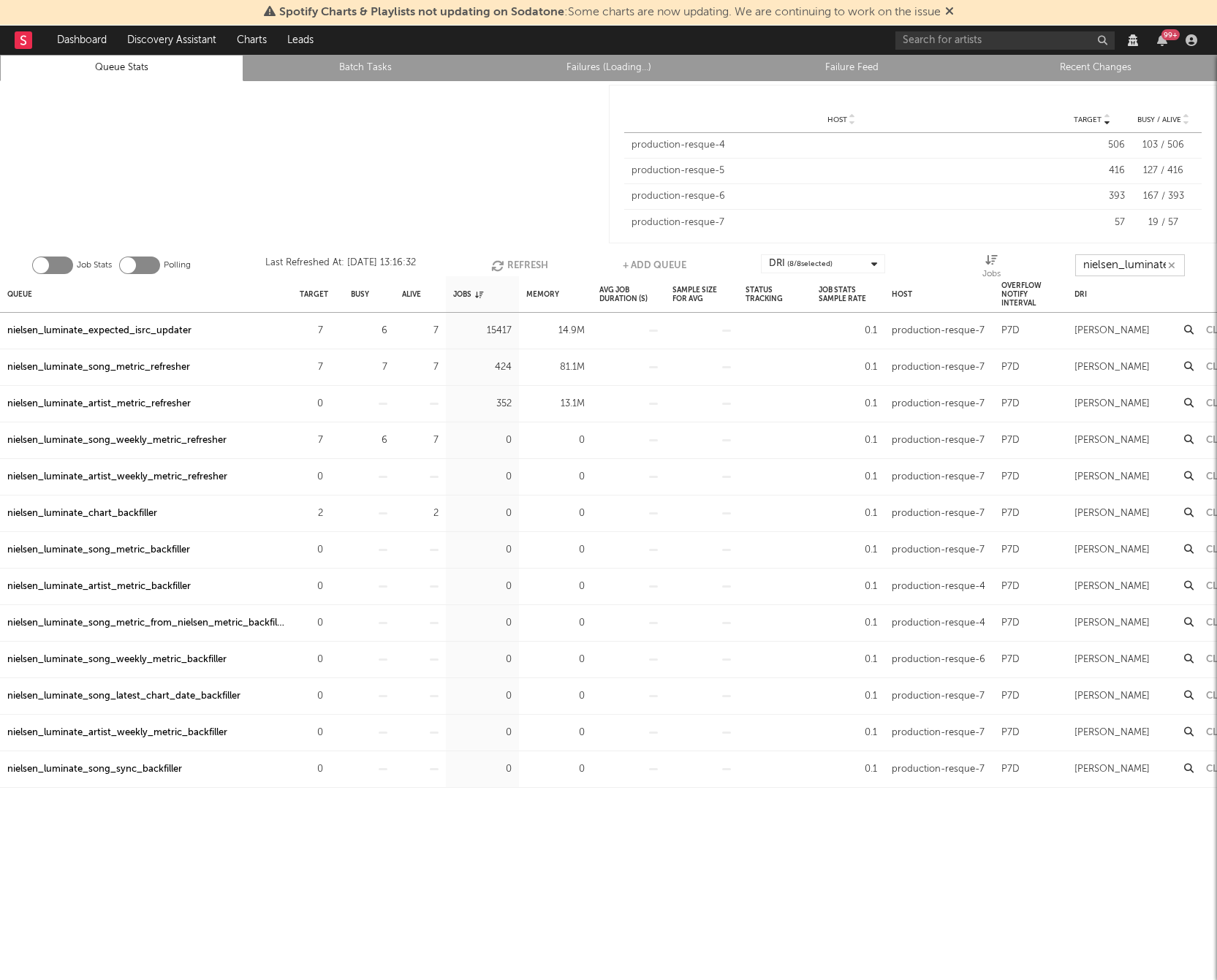
click at [1128, 267] on input "nielsen_luminate" at bounding box center [1130, 265] width 110 height 22
type input "artist"
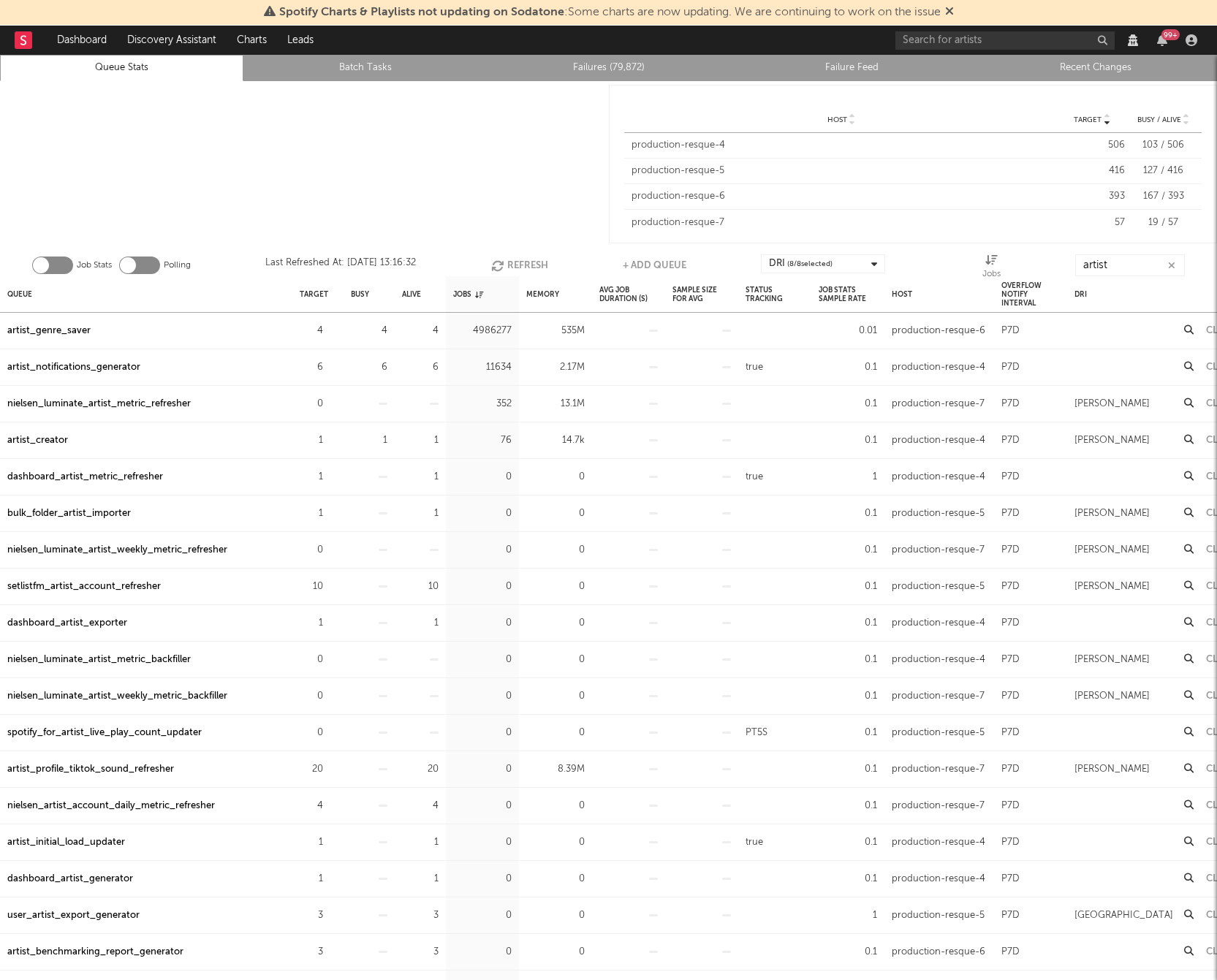
click at [106, 478] on div "dashboard_artist_metric_refresher" at bounding box center [84, 477] width 155 height 18
click at [591, 75] on link "Failures (79,872)" at bounding box center [609, 68] width 228 height 18
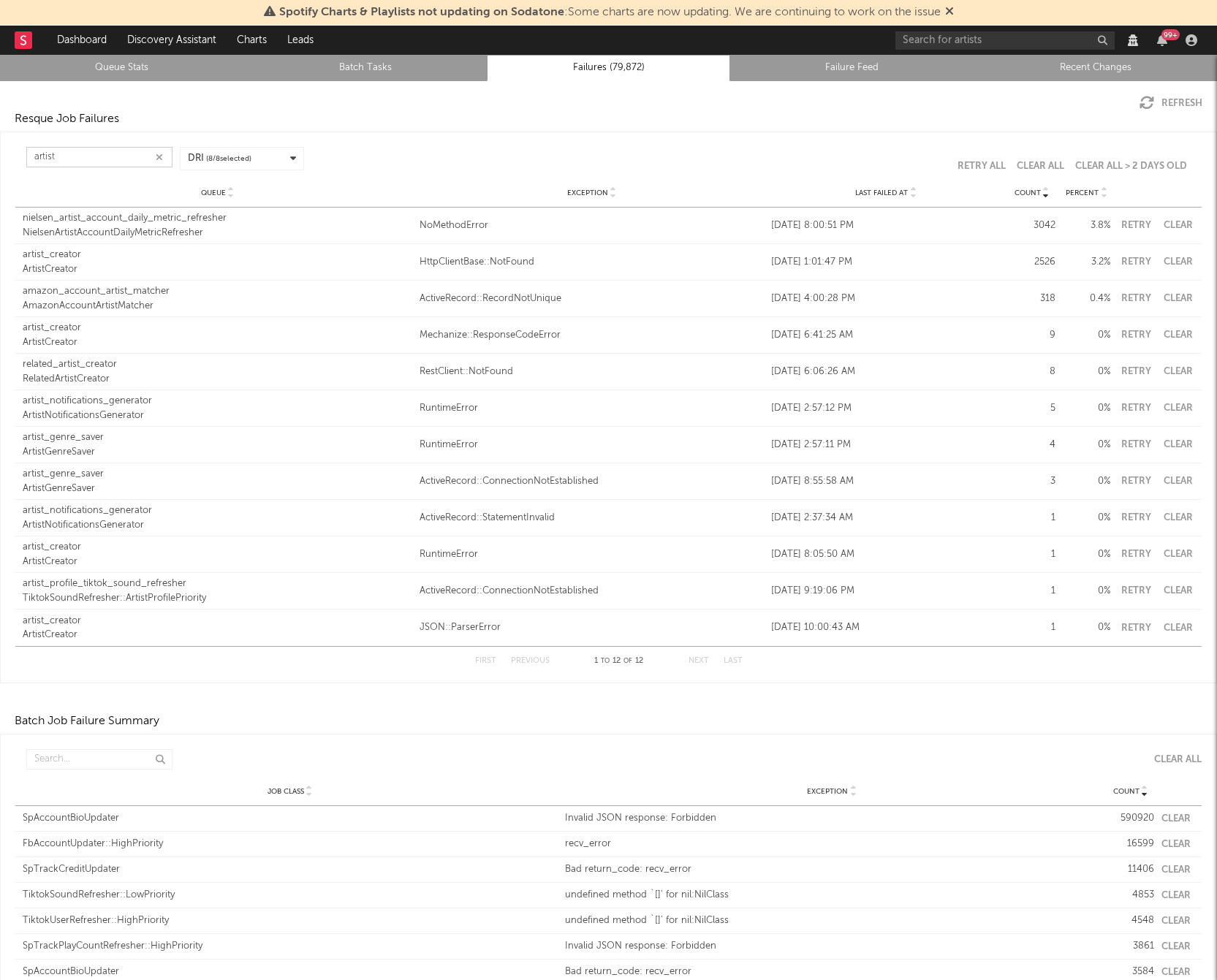
click at [107, 153] on input "artist" at bounding box center [100, 156] width 147 height 21
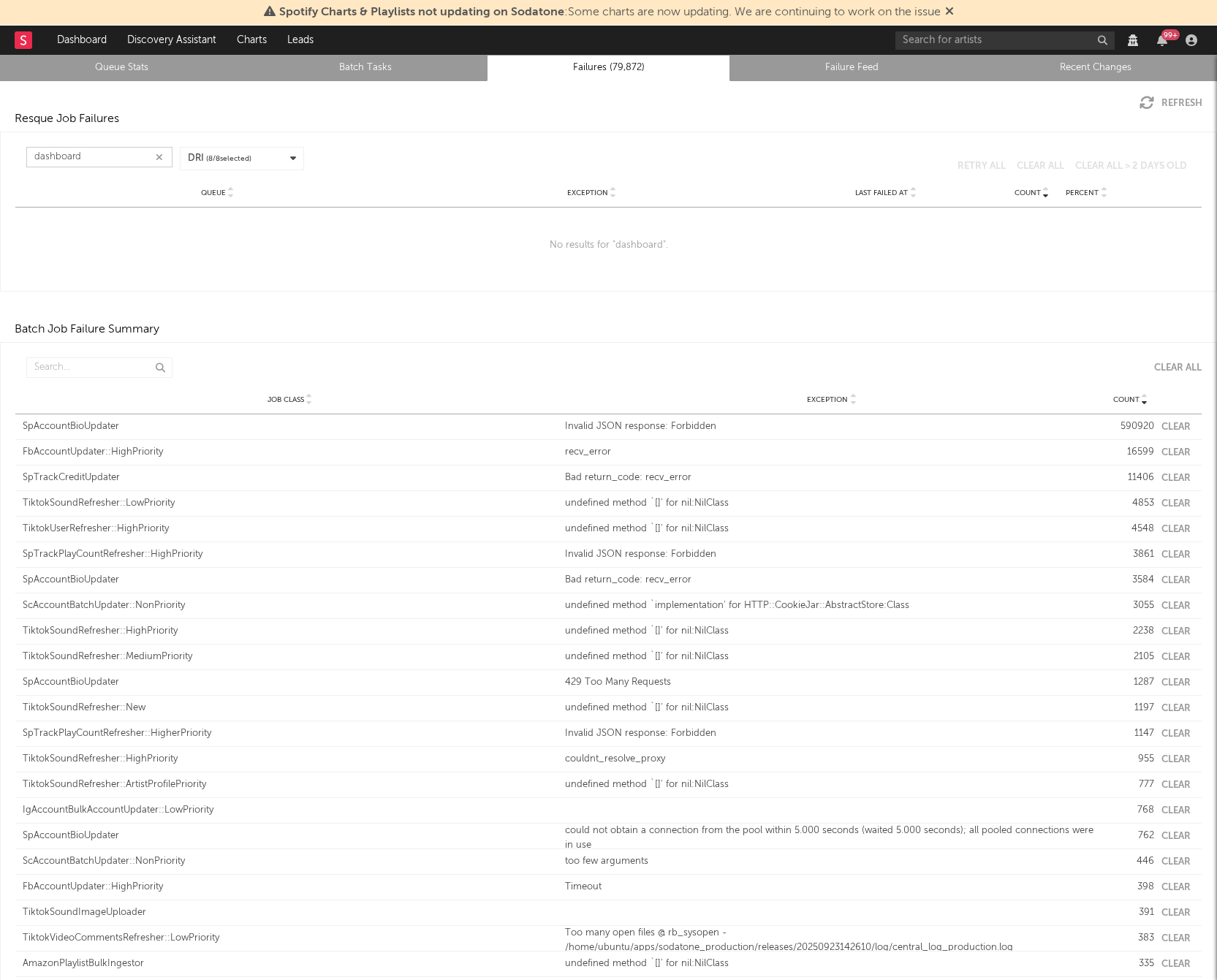
type input "dashboard"
click at [117, 65] on link "Queue Stats" at bounding box center [122, 68] width 228 height 18
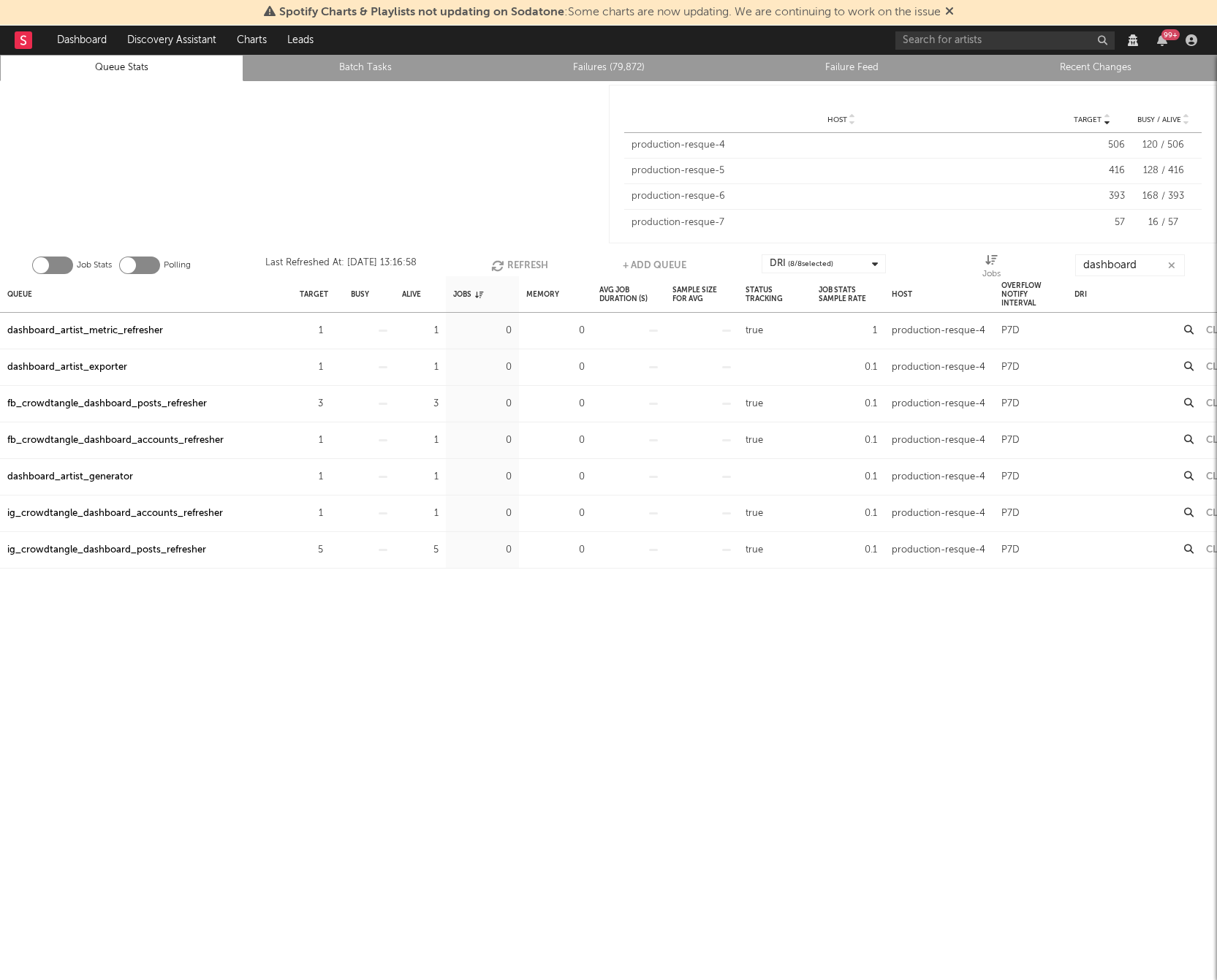
click at [102, 329] on div "dashboard_artist_metric_refresher" at bounding box center [84, 331] width 155 height 18
click at [793, 710] on div "Queue Target Busy Alive Jobs Memory Avg Job Duration (s) Sample Size For Avg St…" at bounding box center [608, 640] width 1217 height 729
click at [76, 328] on div "dashboard_artist_metric_refresher" at bounding box center [84, 331] width 155 height 18
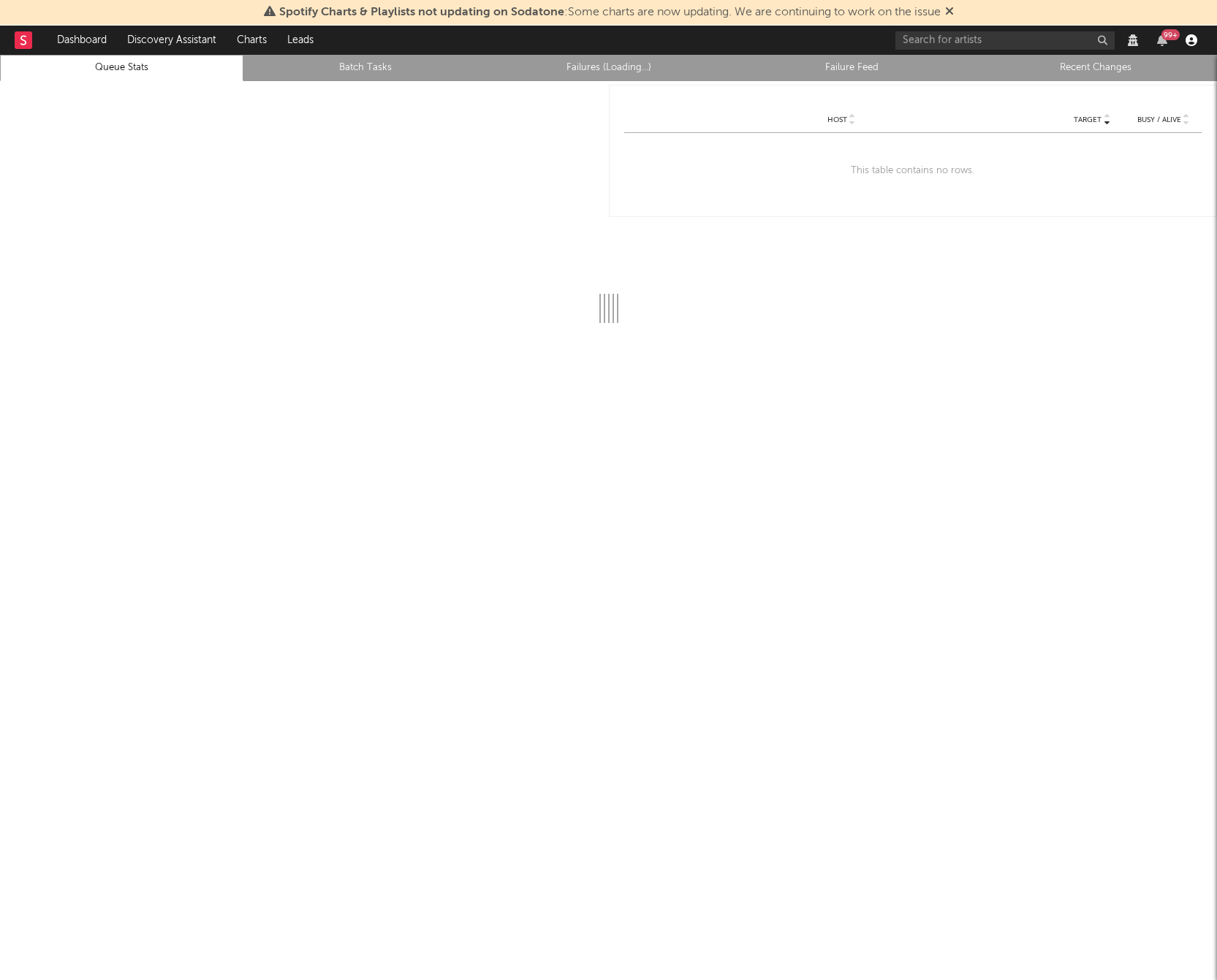
click at [1194, 42] on icon "button" at bounding box center [1191, 41] width 12 height 12
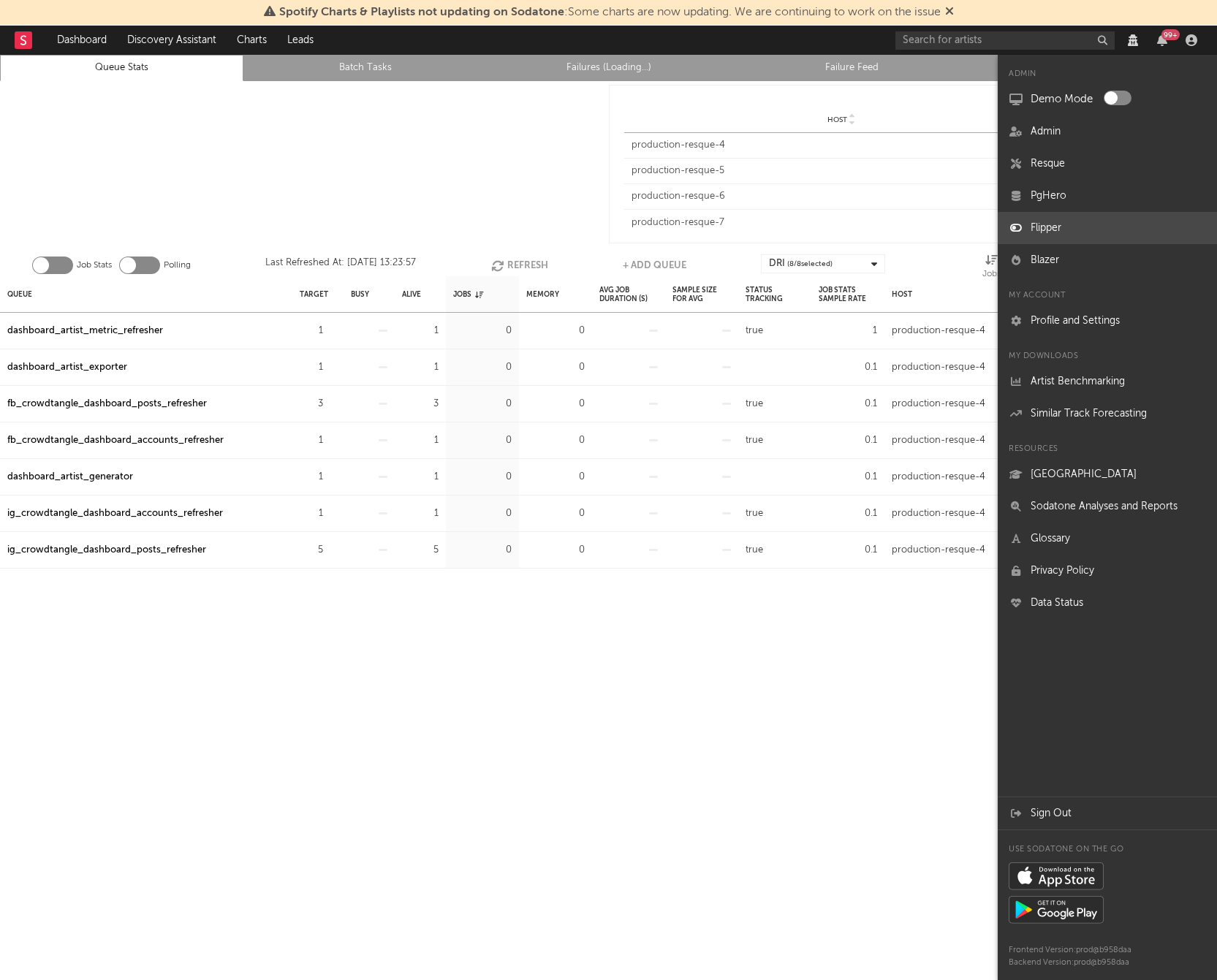
click at [1056, 224] on link "Flipper" at bounding box center [1106, 228] width 219 height 32
click at [1039, 230] on link "Flipper" at bounding box center [1106, 228] width 219 height 32
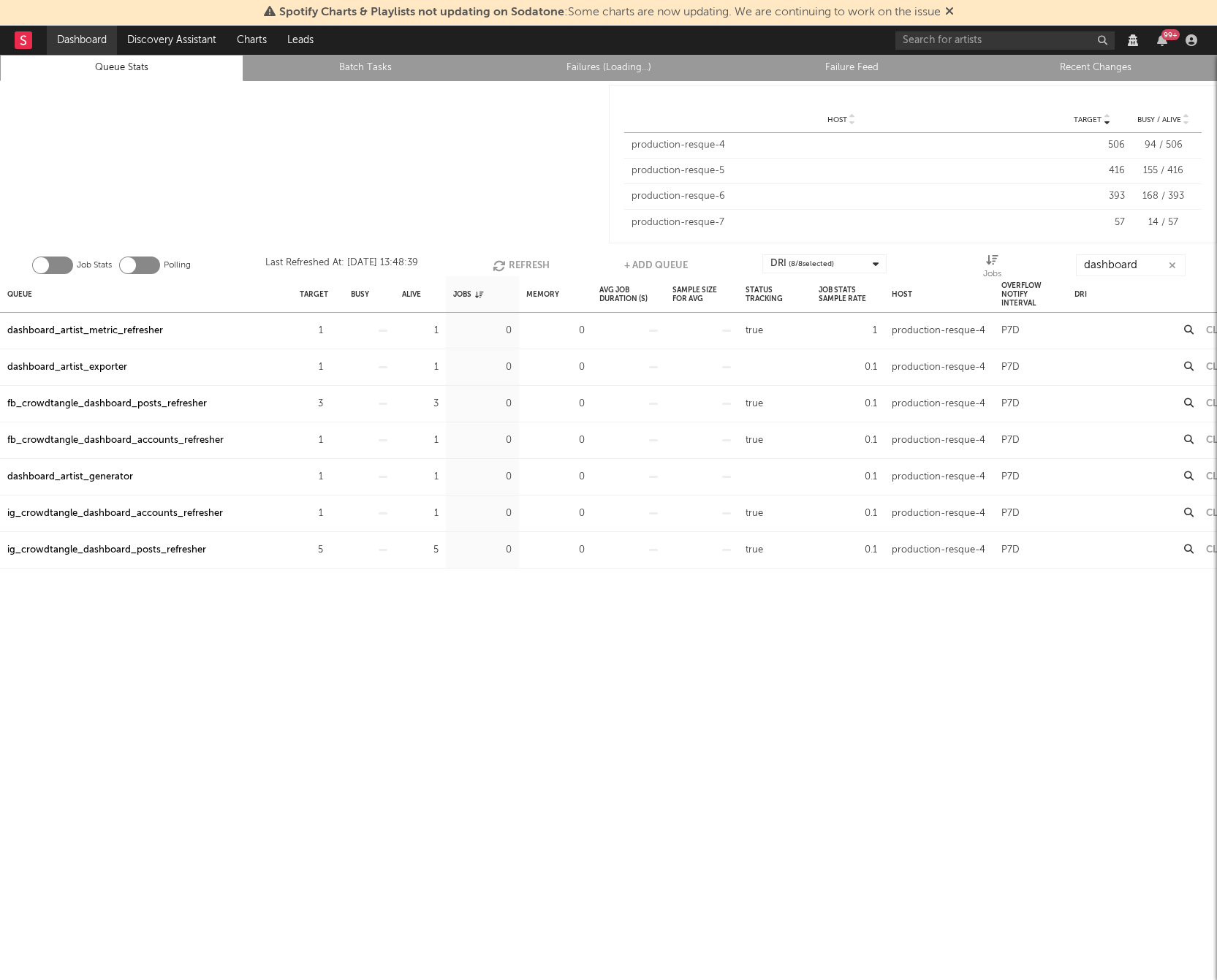
click at [67, 33] on link "Dashboard" at bounding box center [81, 41] width 70 height 30
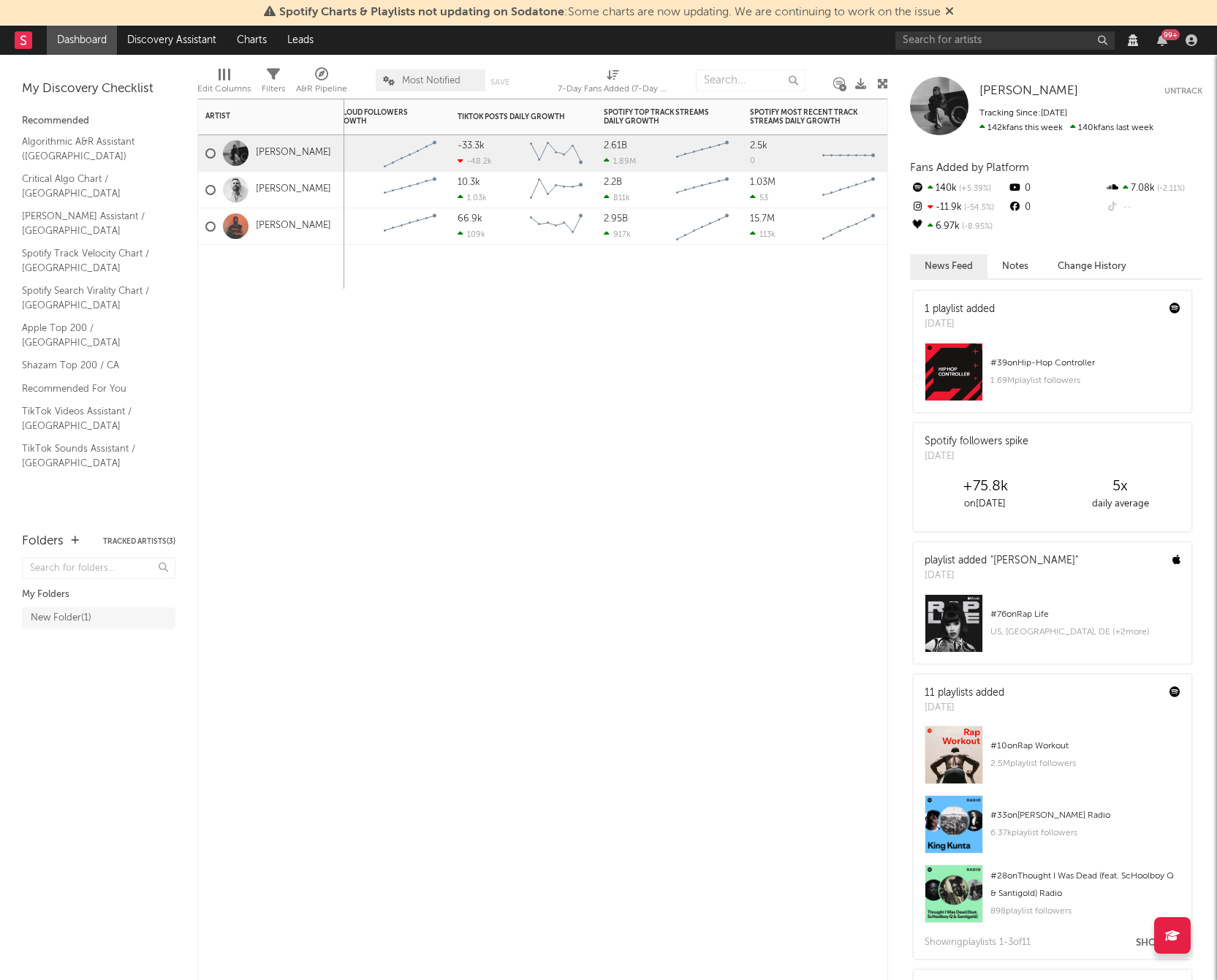
click at [329, 566] on div "Spotify Followers Daily Growth Instagram Followers Daily Growth YouTube Subscri…" at bounding box center [542, 539] width 690 height 881
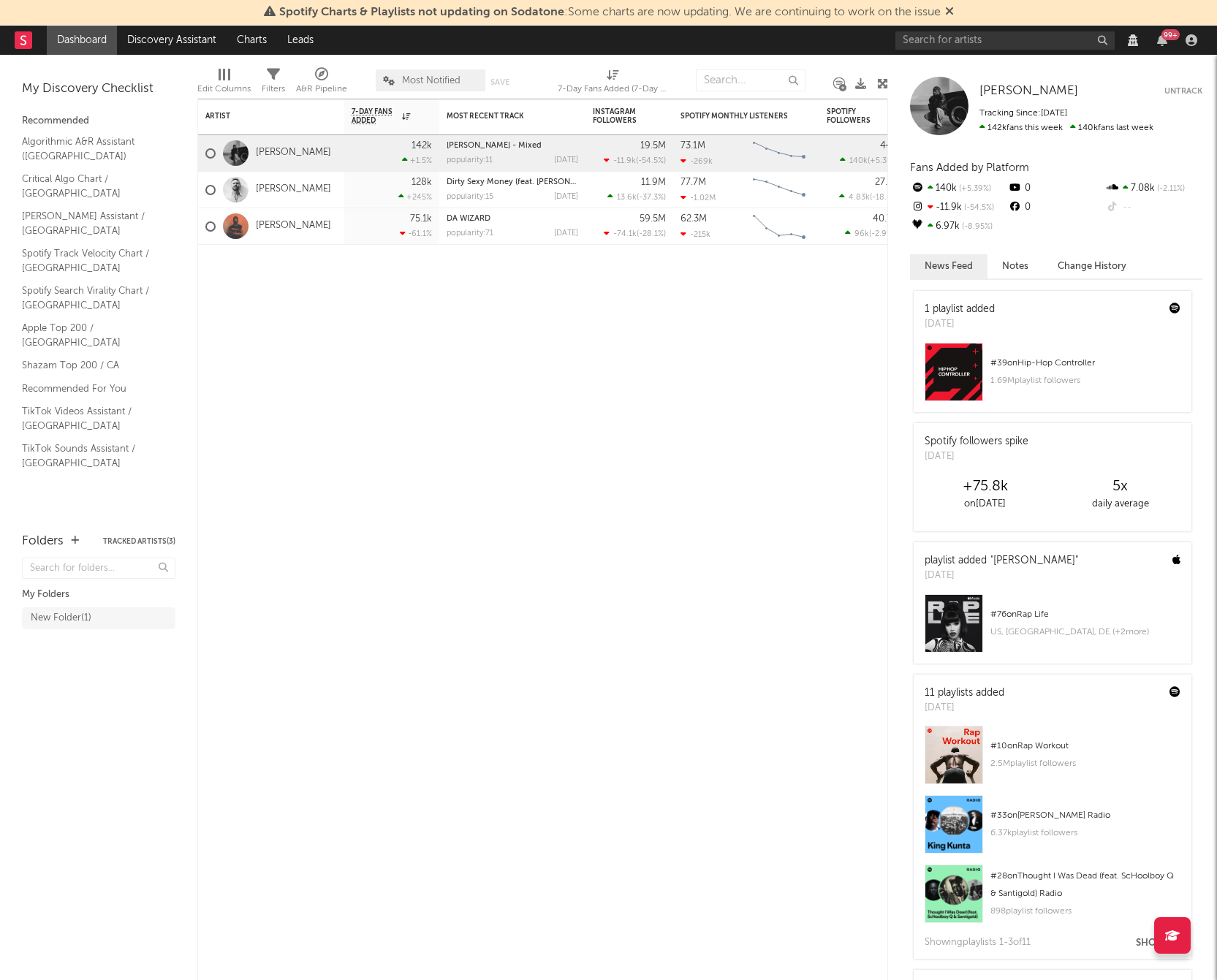
click at [228, 83] on div "Edit Columns" at bounding box center [224, 89] width 53 height 18
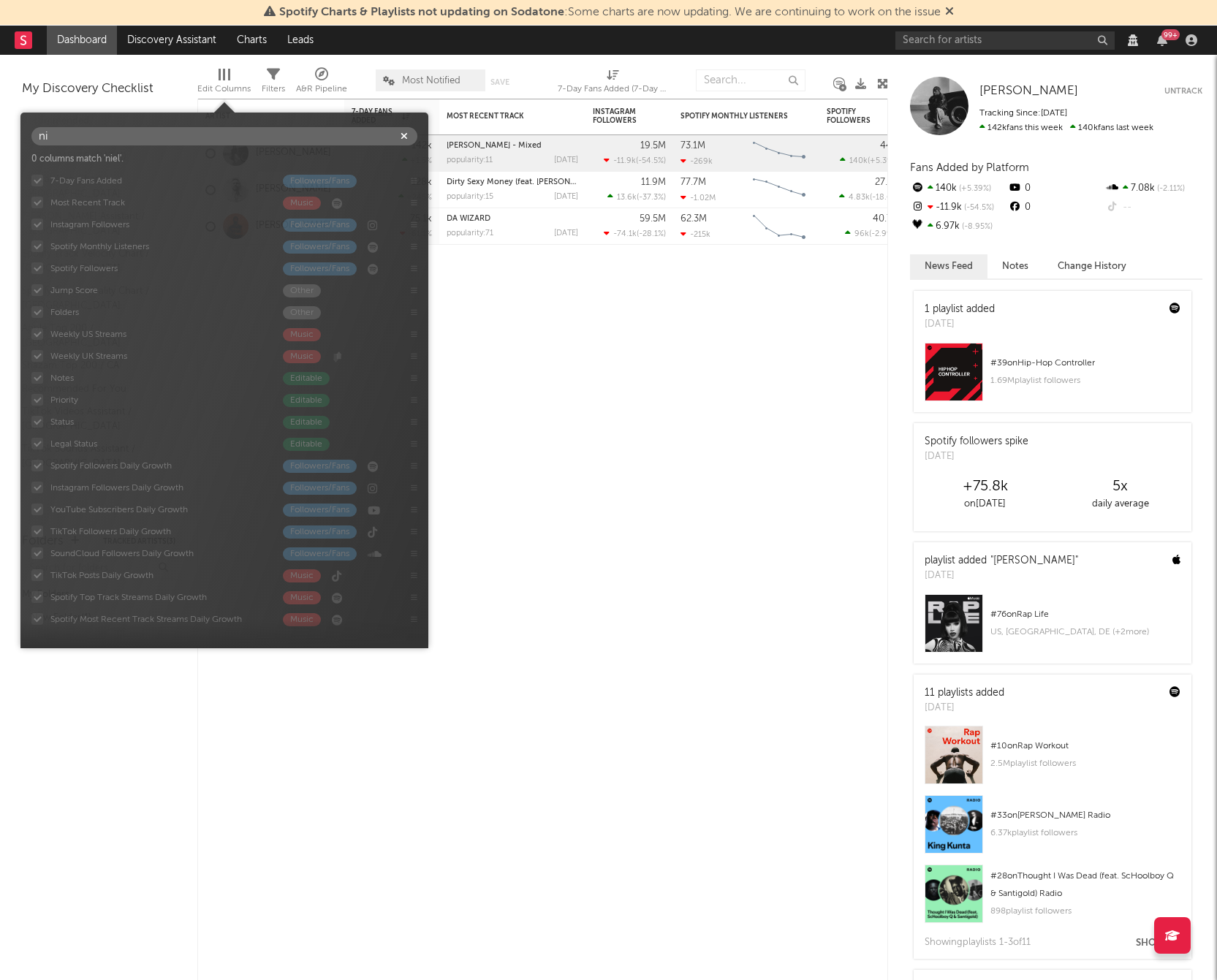
type input "n"
type input "l"
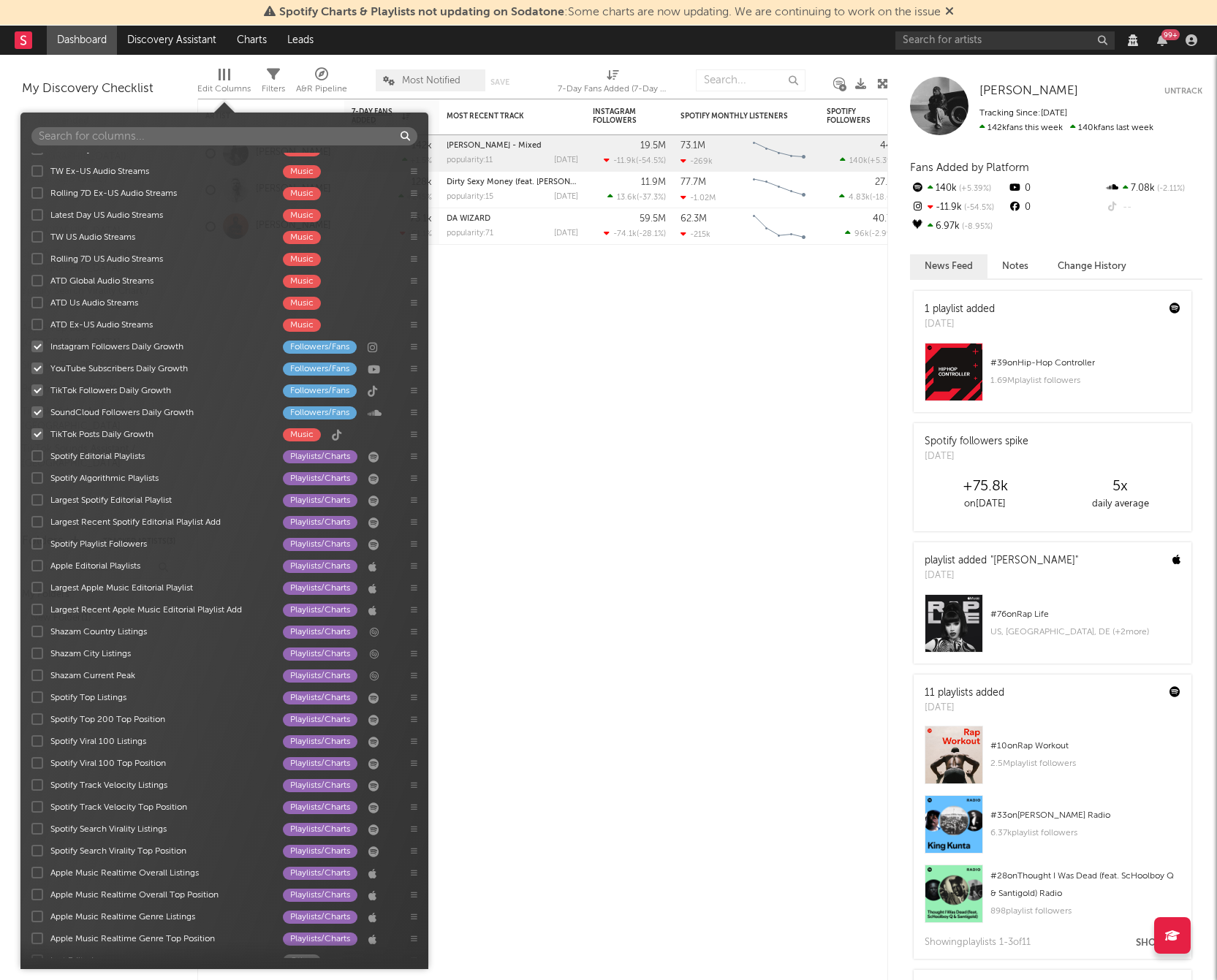
scroll to position [1459, 0]
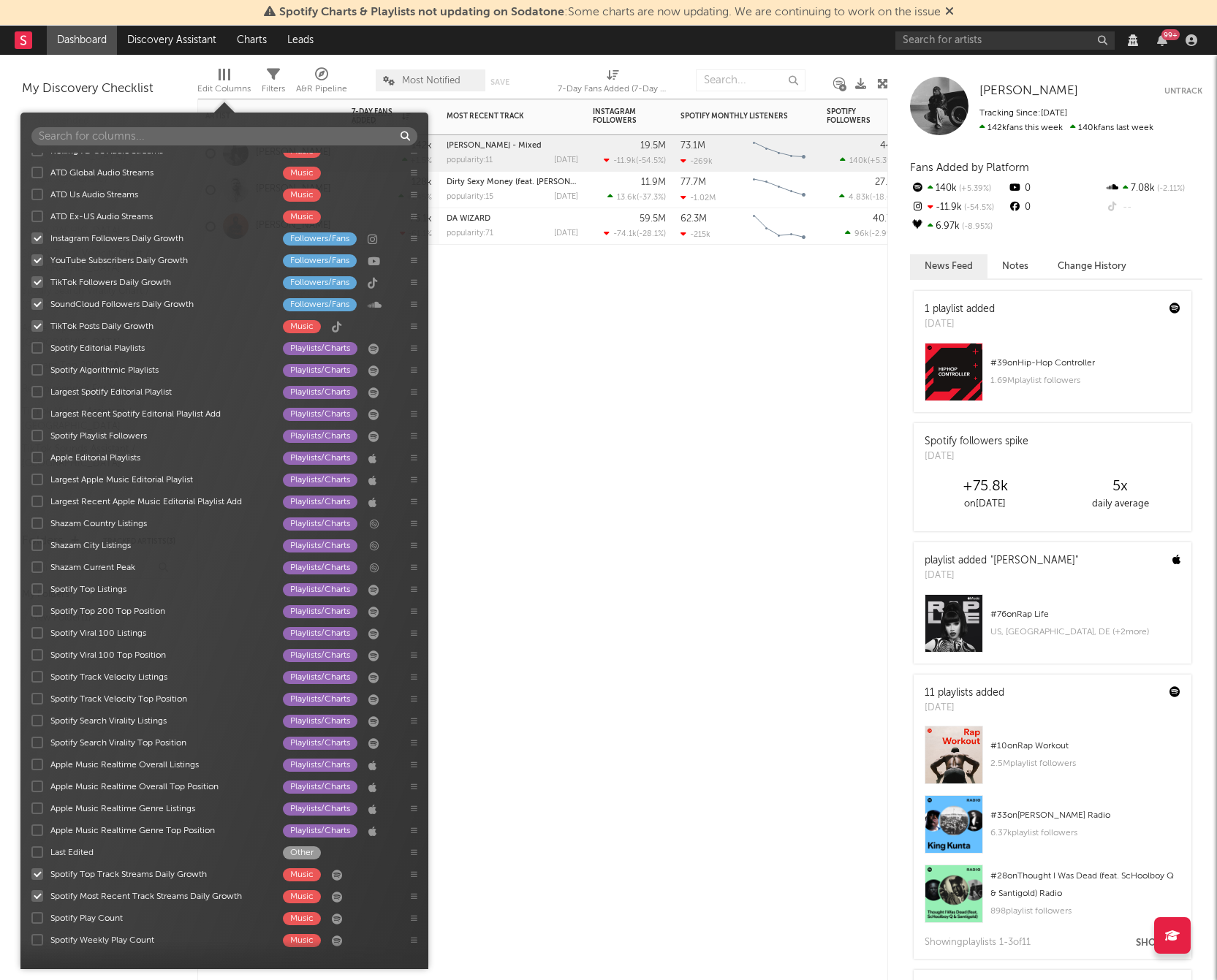
click at [576, 381] on div "Artist Notifications 7-Day Fans Added WoW % Change Most Recent Track Popularity…" at bounding box center [542, 539] width 690 height 881
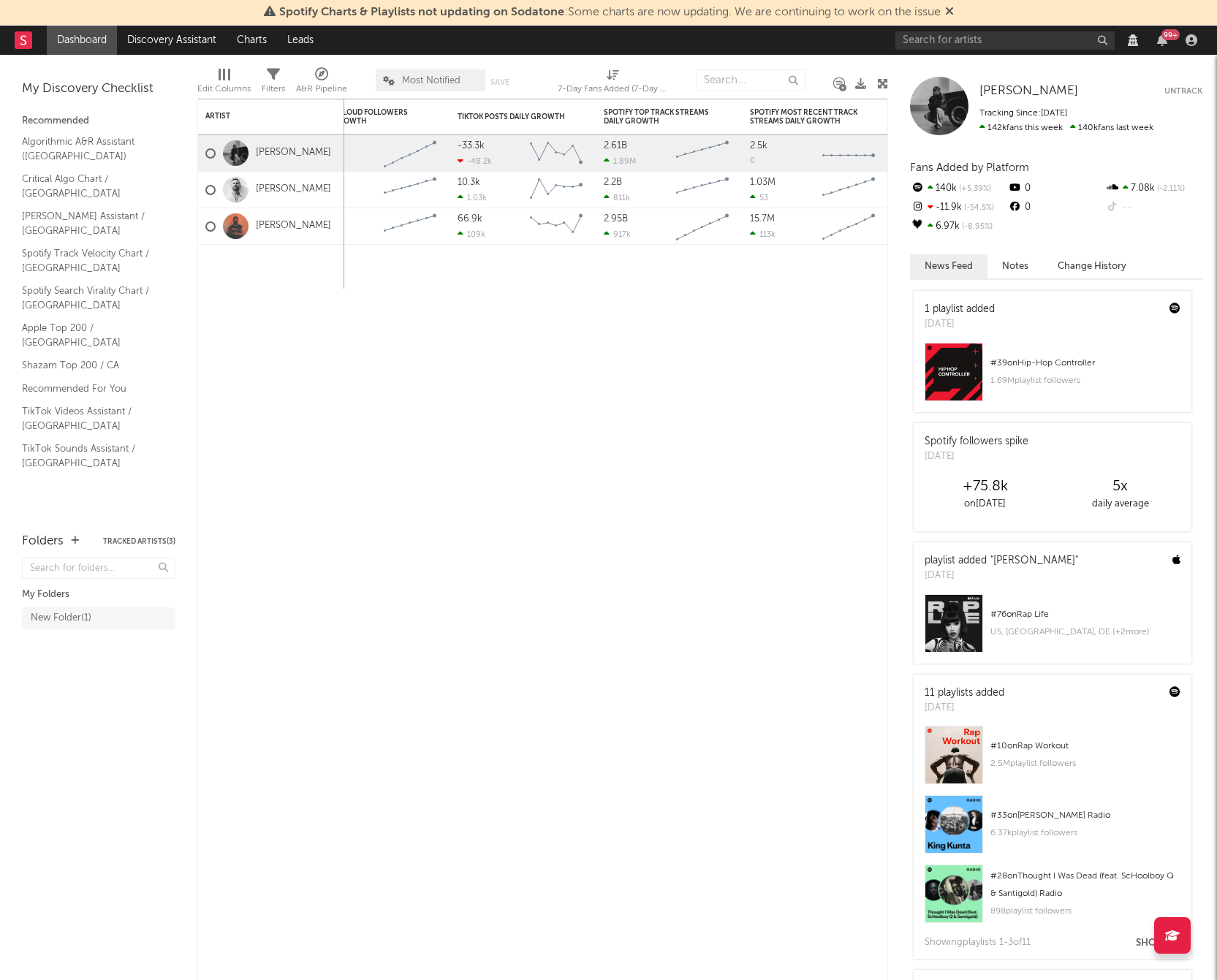
click at [227, 80] on div "Edit Columns" at bounding box center [224, 89] width 53 height 18
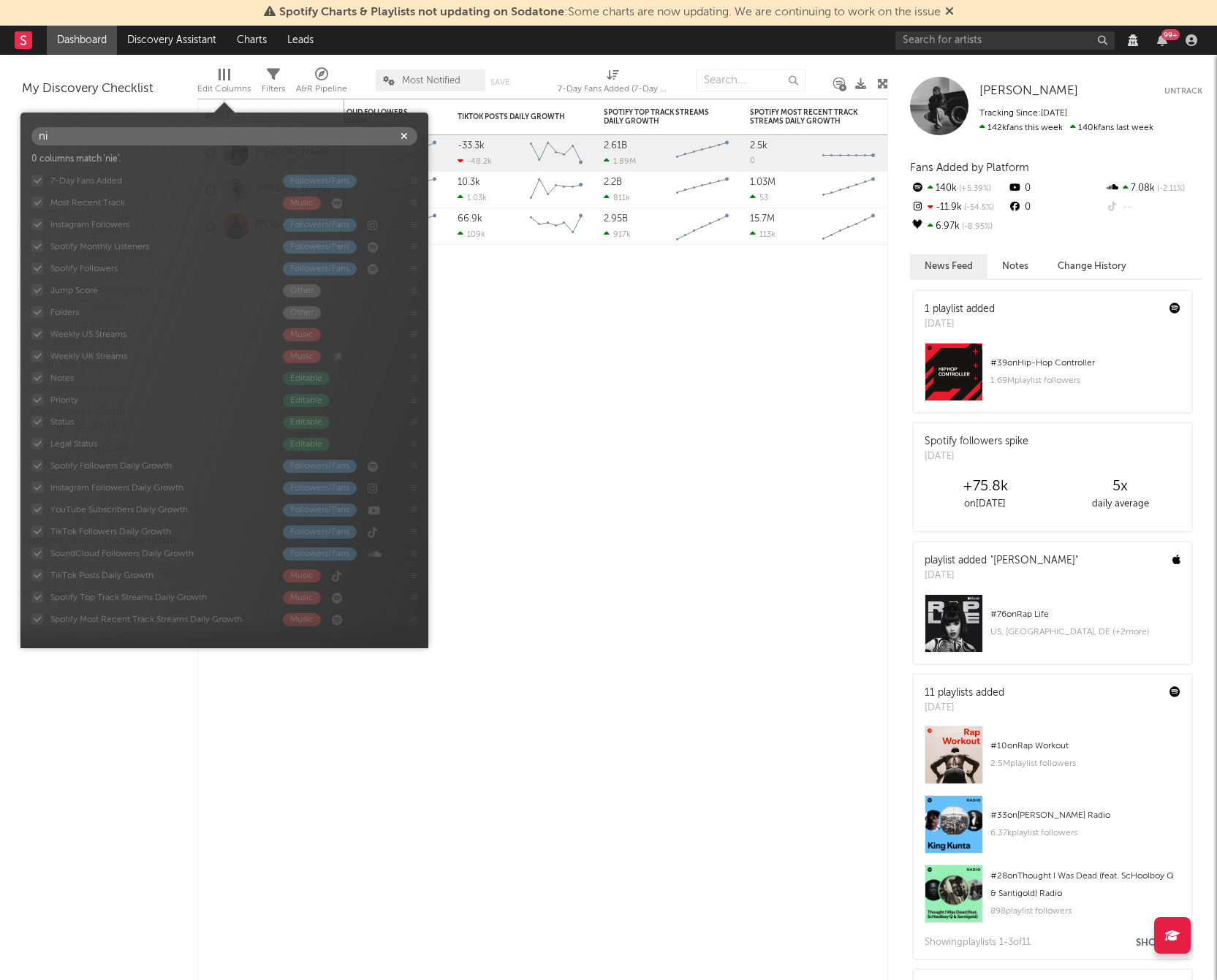
type input "n"
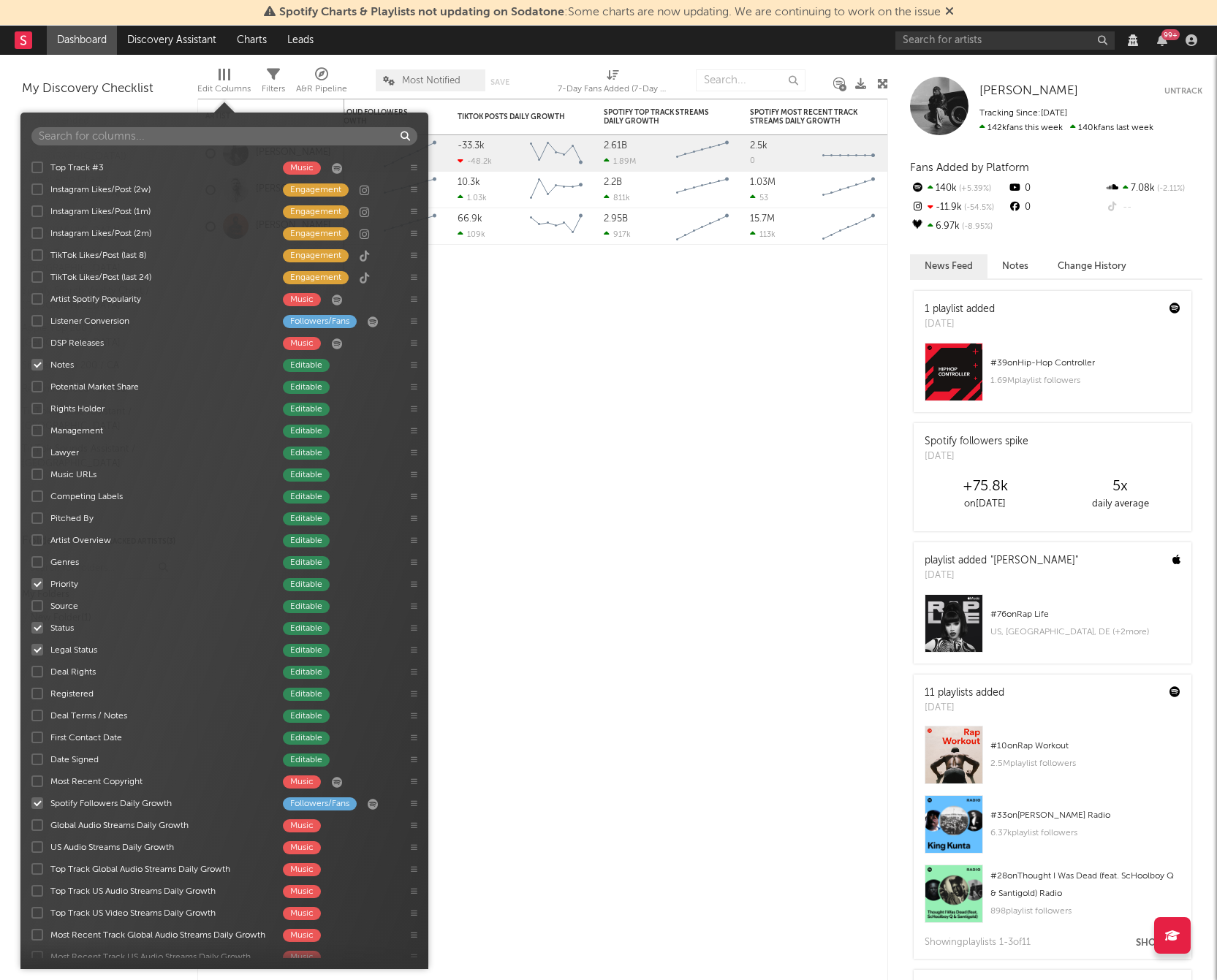
scroll to position [936, 0]
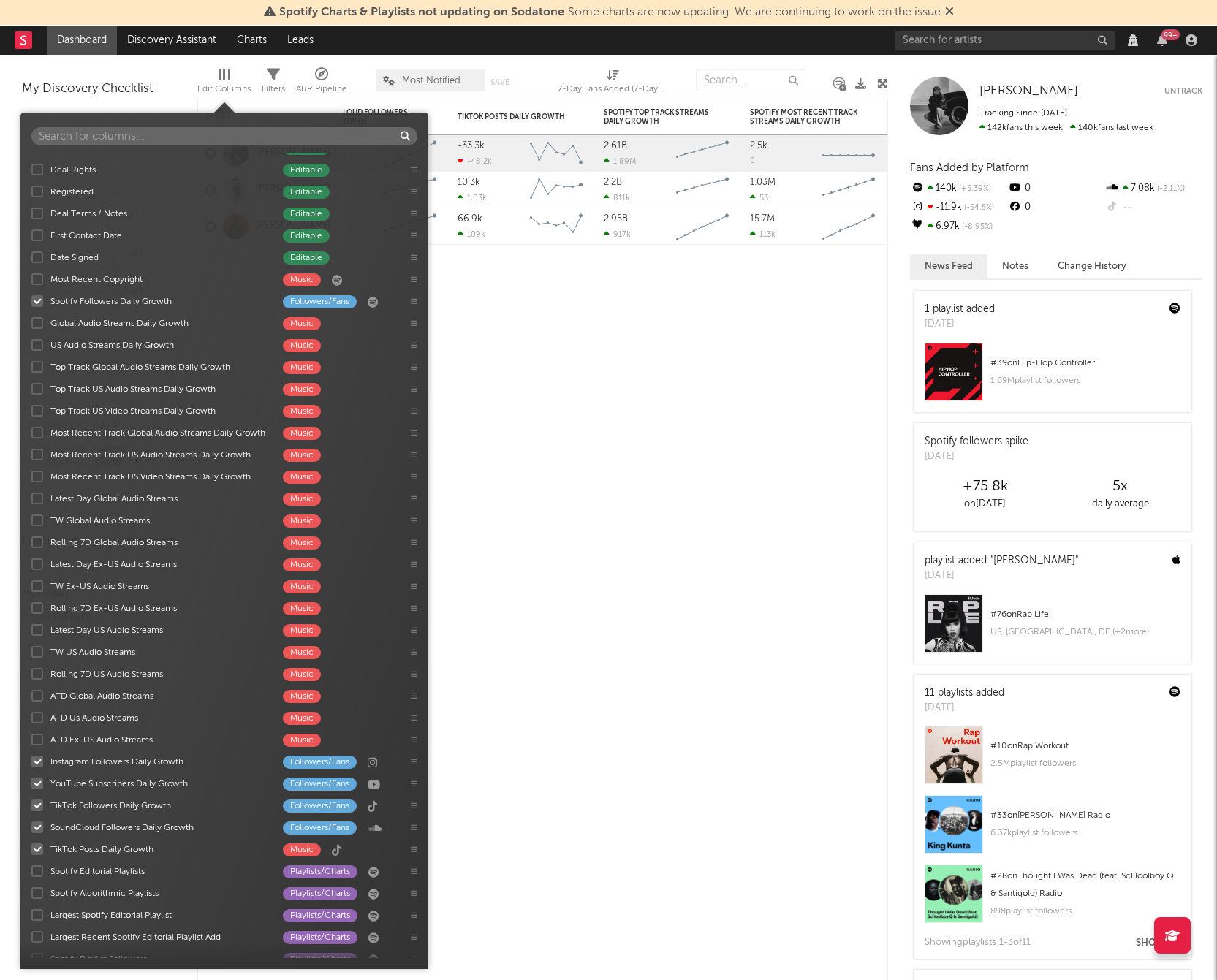
click at [38, 495] on div at bounding box center [38, 498] width 12 height 12
click at [32, 495] on input "Latest Day Global Audio Streams Music" at bounding box center [32, 498] width 0 height 15
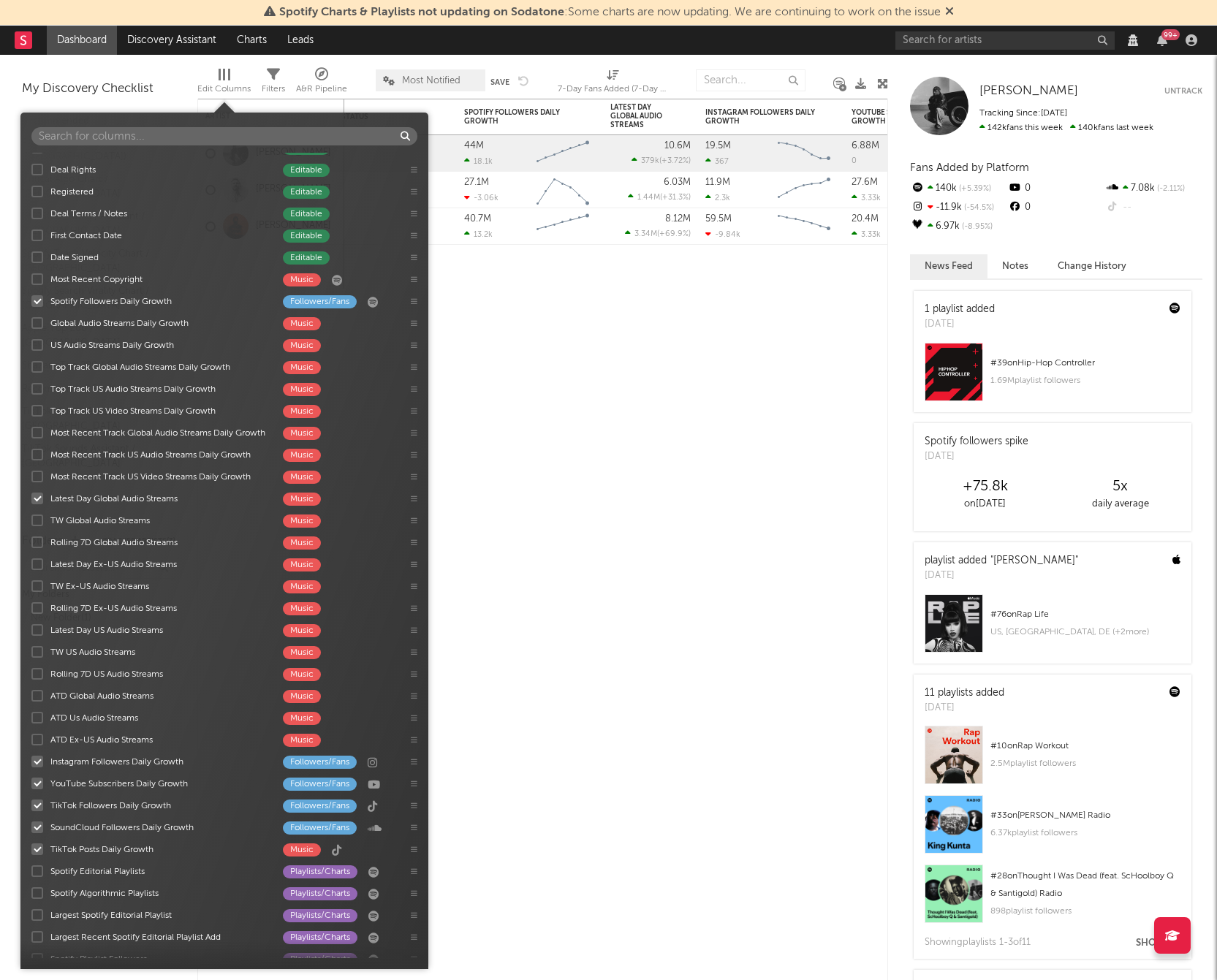
click at [38, 495] on div at bounding box center [38, 498] width 12 height 12
click at [32, 495] on input "Latest Day Global Audio Streams Music" at bounding box center [32, 498] width 0 height 15
click at [38, 516] on div at bounding box center [38, 521] width 12 height 12
click at [32, 516] on input "TW Global Audio Streams Music" at bounding box center [32, 520] width 0 height 15
click at [38, 516] on div at bounding box center [38, 521] width 12 height 12
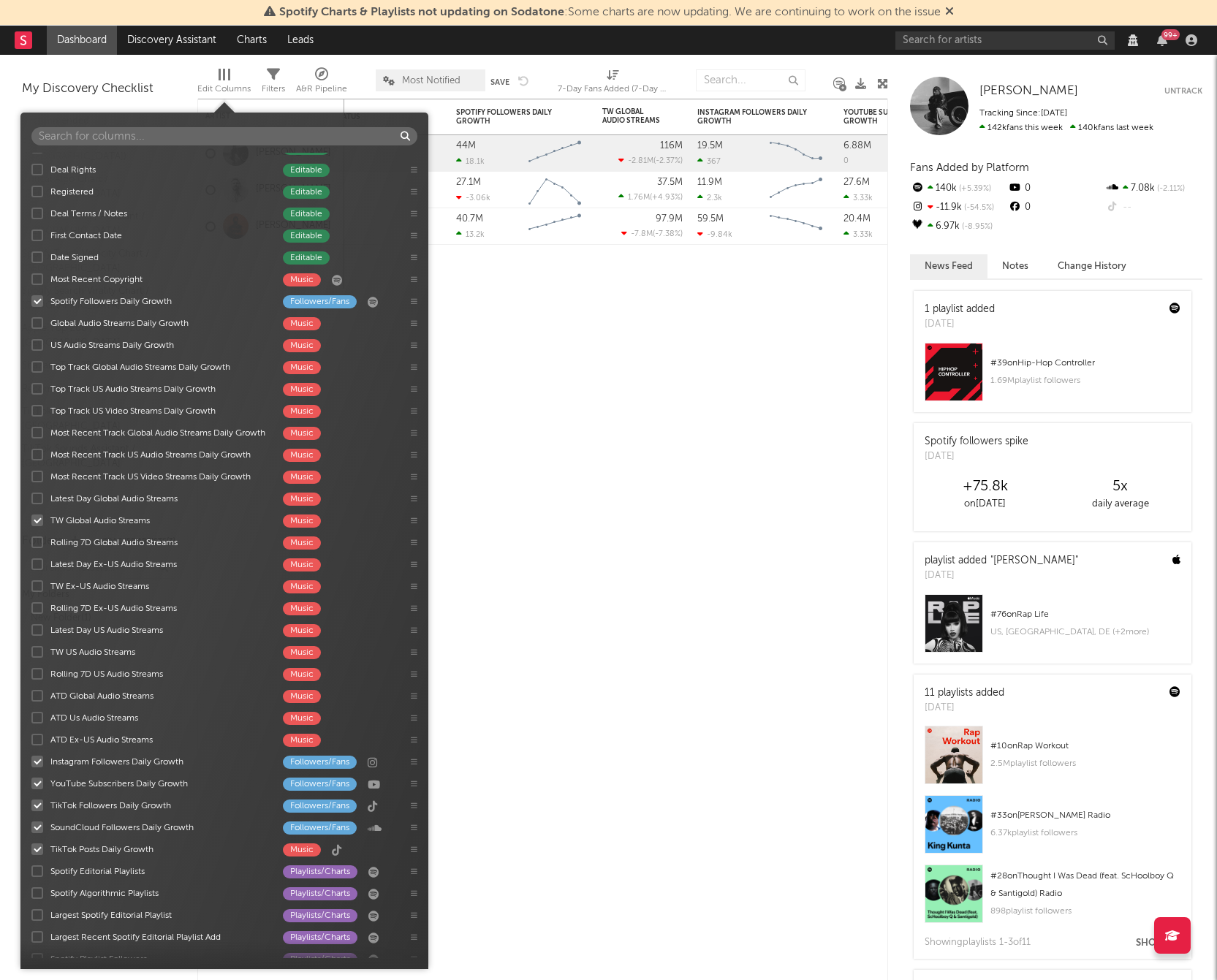
click at [32, 516] on input "TW Global Audio Streams Music" at bounding box center [32, 520] width 0 height 15
click at [36, 499] on div at bounding box center [38, 498] width 12 height 12
click at [32, 499] on input "Latest Day Global Audio Streams Music" at bounding box center [32, 498] width 0 height 15
click at [35, 523] on div at bounding box center [38, 521] width 12 height 12
click at [32, 523] on input "TW Global Audio Streams Music" at bounding box center [32, 520] width 0 height 15
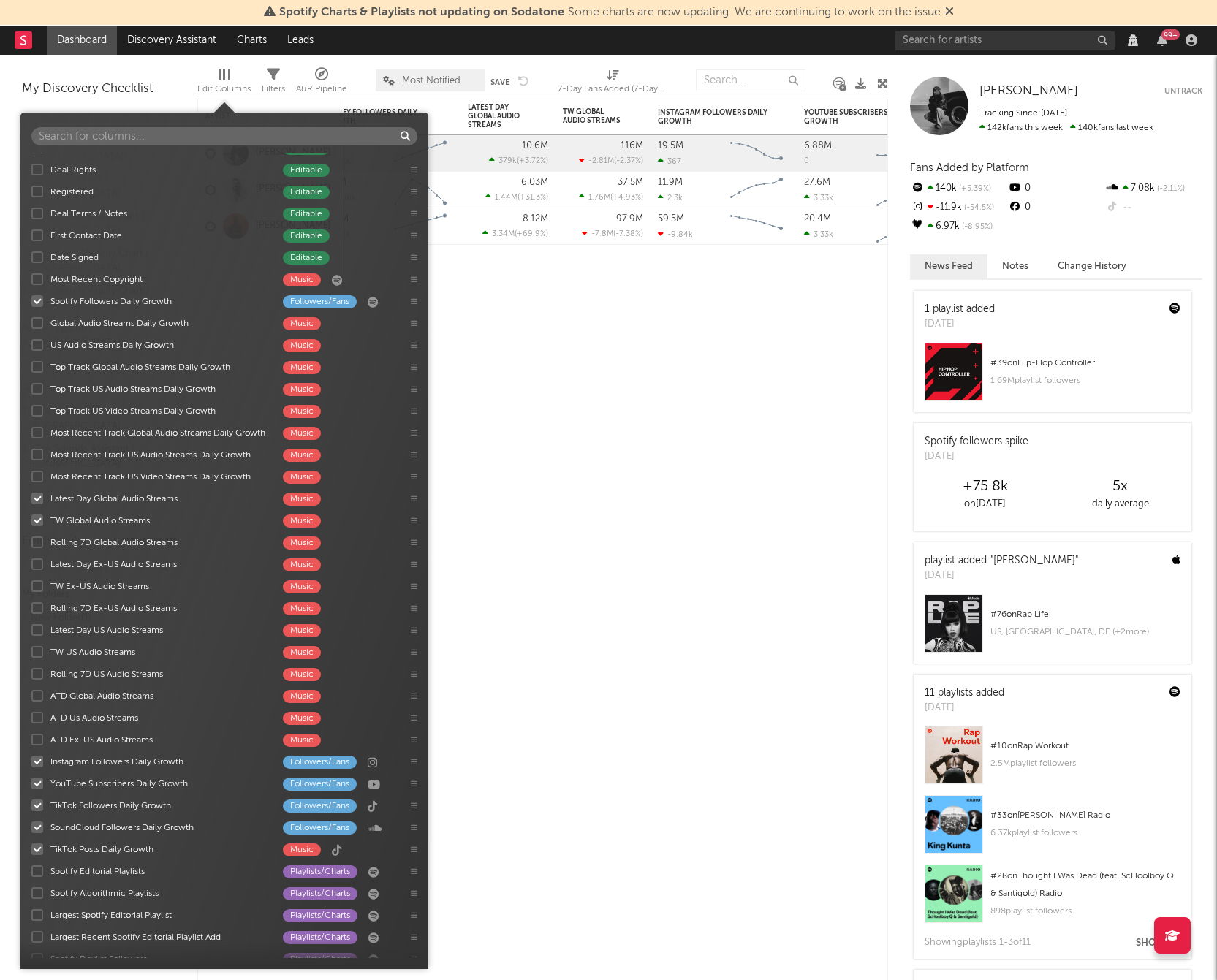
click at [35, 540] on div at bounding box center [38, 542] width 12 height 12
click at [32, 540] on input "Rolling 7D Global Audio Streams Music" at bounding box center [32, 541] width 0 height 15
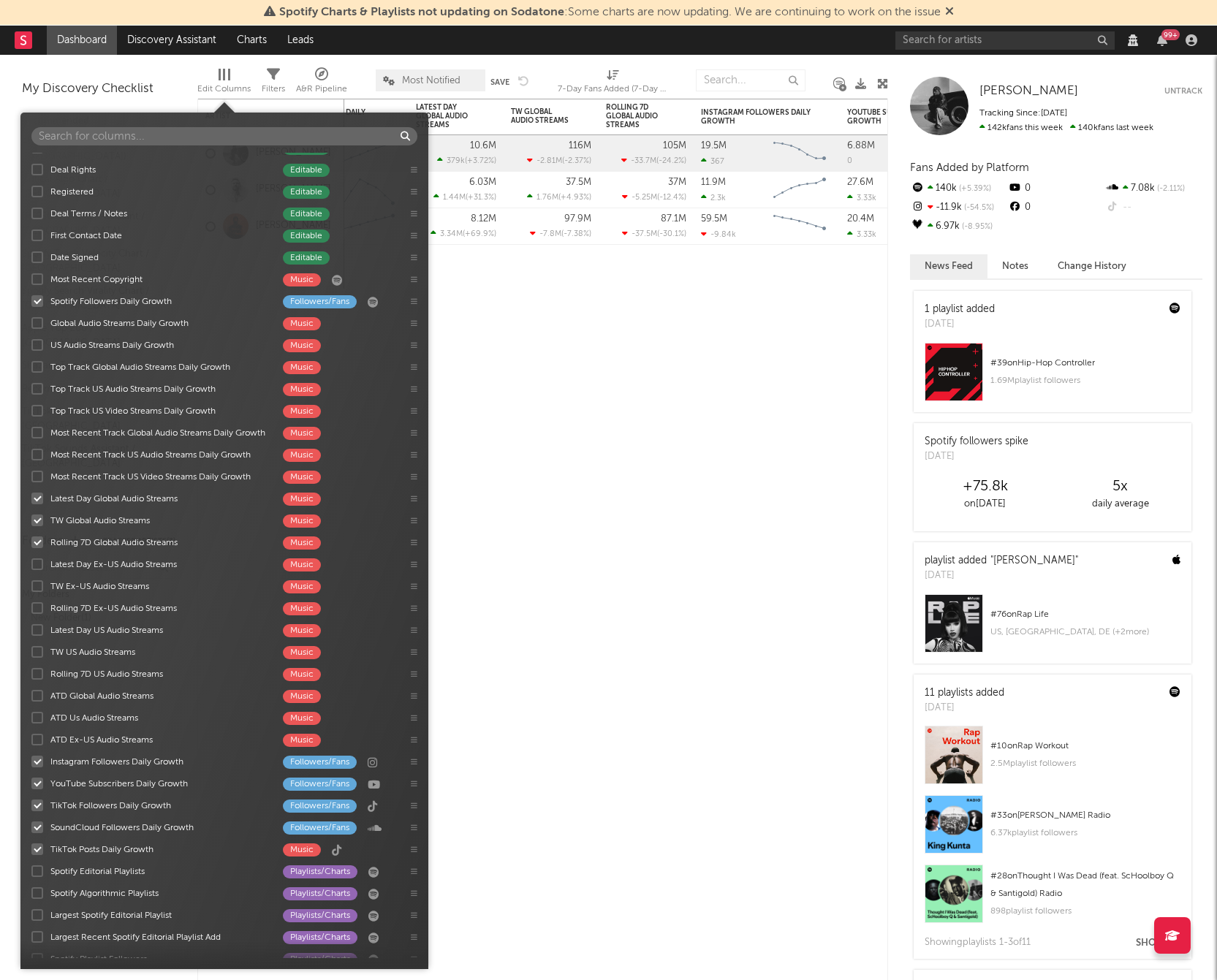
click at [36, 560] on div at bounding box center [38, 564] width 12 height 12
click at [32, 560] on input "Latest Day Ex-US Audio Streams Music" at bounding box center [32, 563] width 0 height 15
click at [38, 590] on div at bounding box center [38, 586] width 12 height 12
click at [32, 590] on input "TW Ex-US Audio Streams Music" at bounding box center [32, 585] width 0 height 15
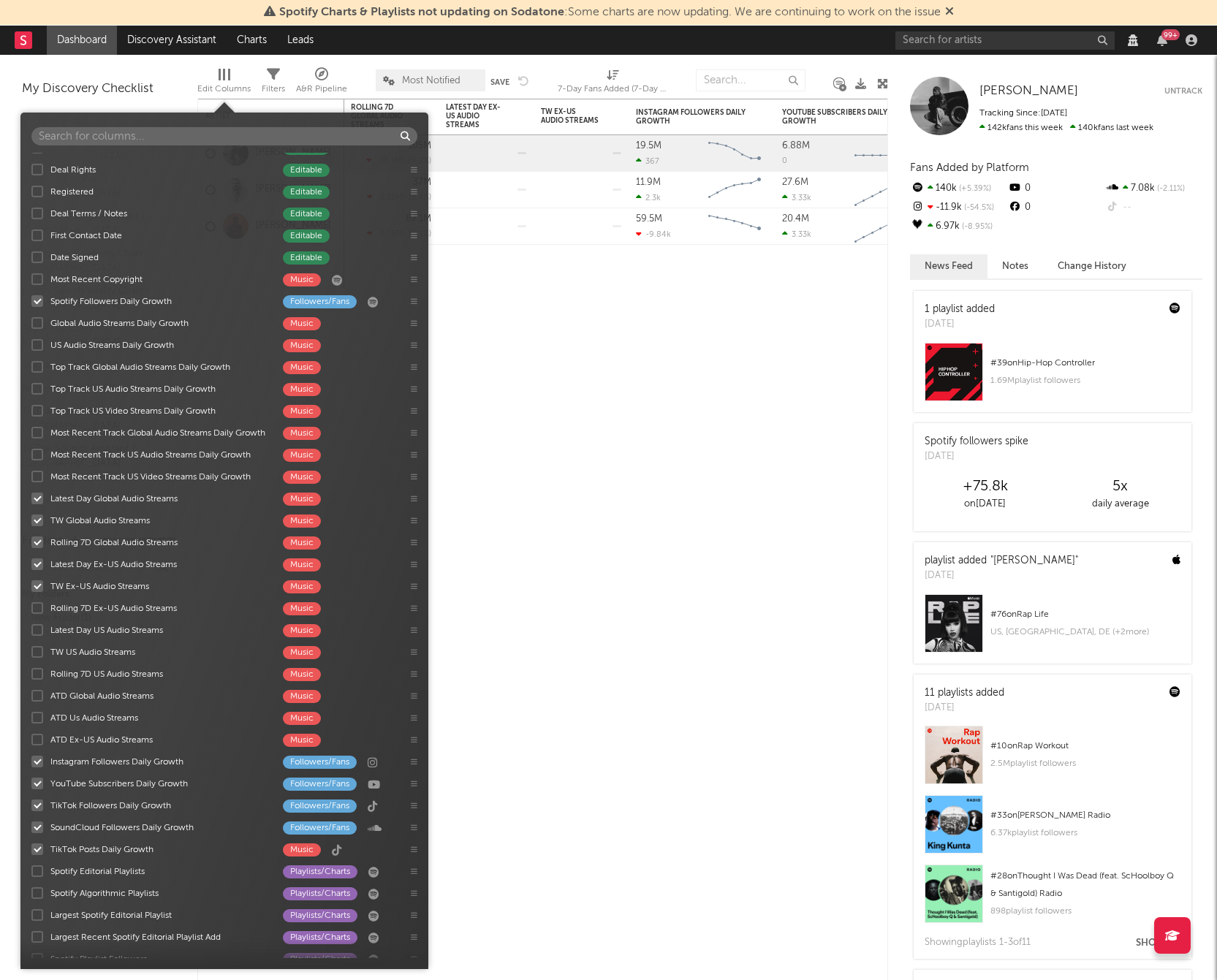
click at [38, 609] on div at bounding box center [38, 608] width 12 height 12
click at [32, 609] on input "Rolling 7D Ex-US Audio Streams Music" at bounding box center [32, 608] width 0 height 15
click at [38, 629] on div at bounding box center [38, 630] width 12 height 12
click at [32, 629] on input "Latest Day US Audio Streams Music" at bounding box center [32, 630] width 0 height 15
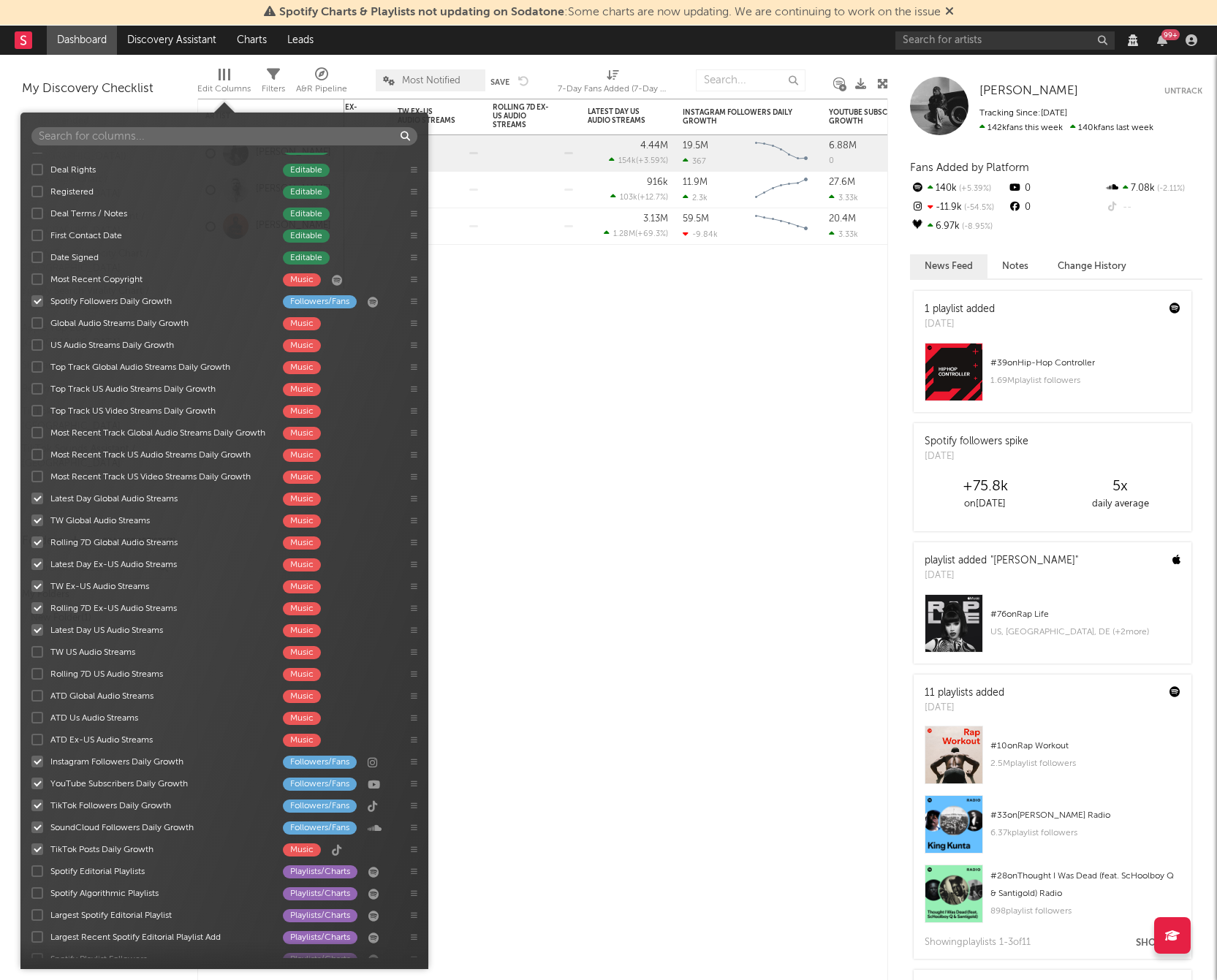
click at [35, 651] on div at bounding box center [38, 651] width 12 height 12
click at [32, 651] on input "TW US Audio Streams Music" at bounding box center [32, 651] width 0 height 15
click at [35, 670] on div "7-Day Fans Added Followers/Fans Most Recent Track Music Instagram Followers Fol…" at bounding box center [225, 554] width 408 height 805
click at [39, 677] on div at bounding box center [38, 674] width 12 height 12
click at [32, 677] on input "Rolling 7D US Audio Streams Music" at bounding box center [32, 673] width 0 height 15
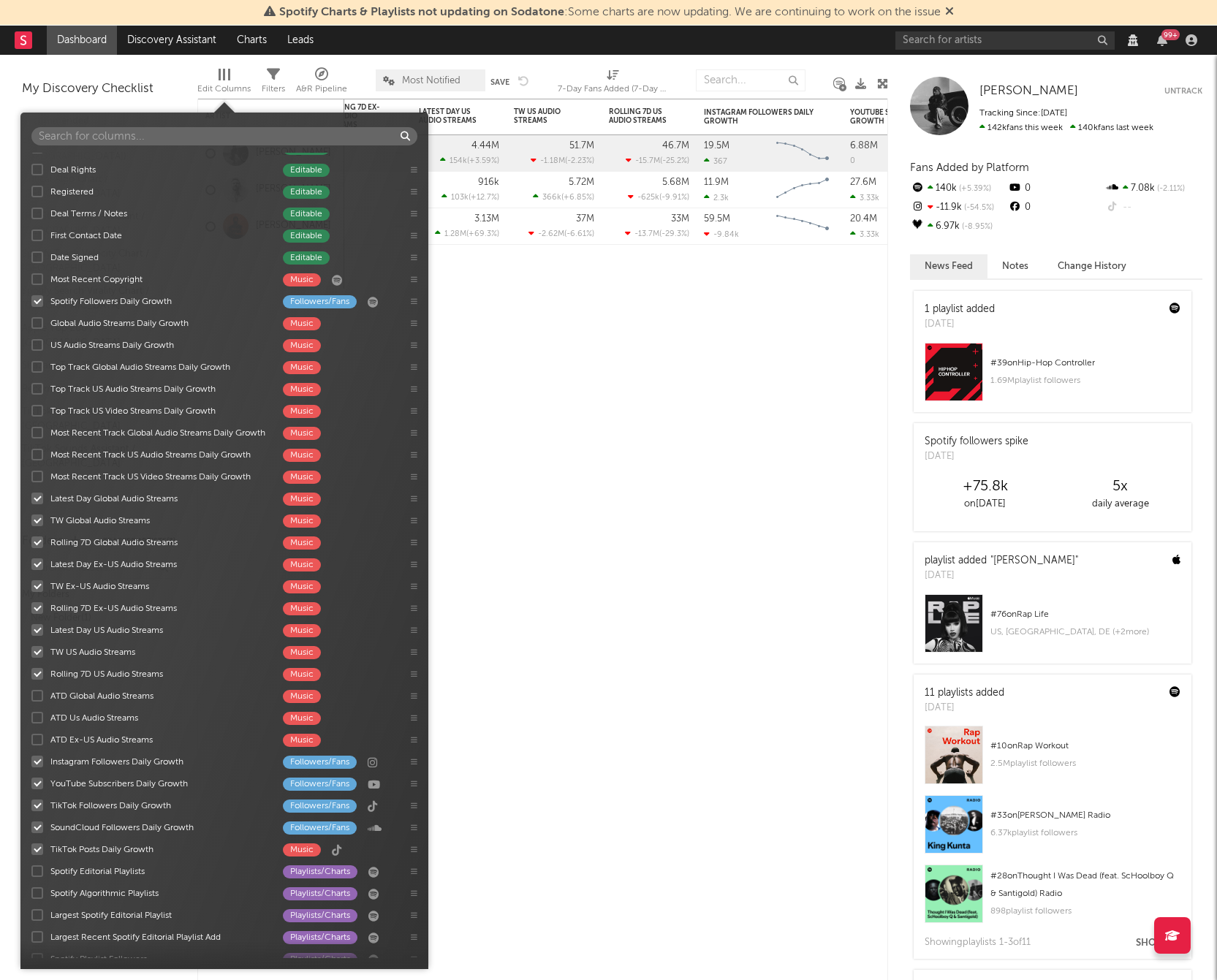
click at [37, 693] on div at bounding box center [38, 696] width 12 height 12
click at [32, 693] on input "ATD Global Audio Streams Music" at bounding box center [32, 695] width 0 height 15
click at [35, 713] on div at bounding box center [38, 718] width 12 height 12
click at [32, 713] on input "ATD Us Audio Streams Music" at bounding box center [32, 717] width 0 height 15
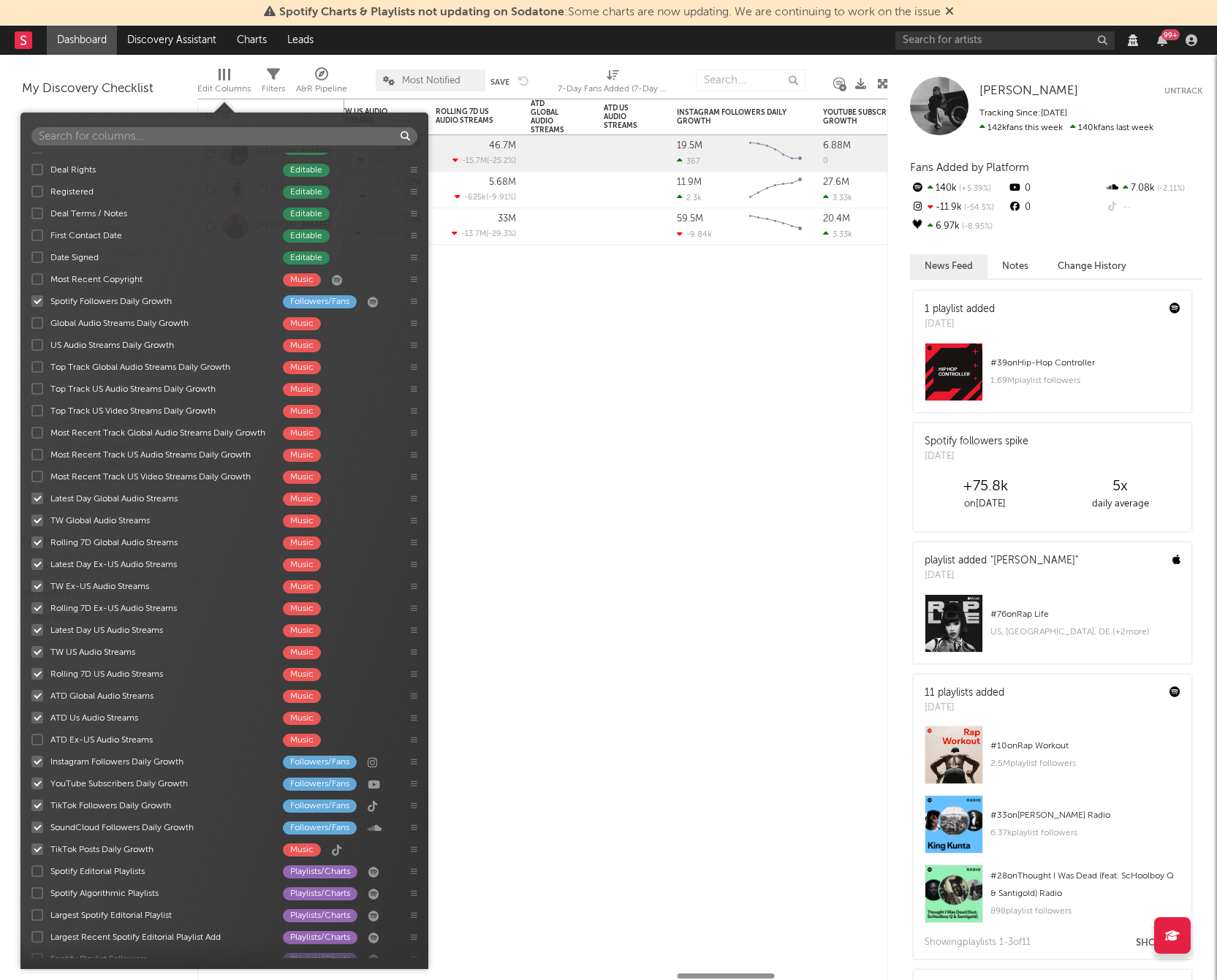
click at [37, 737] on div at bounding box center [38, 739] width 12 height 12
click at [32, 737] on input "ATD Ex-US Audio Streams Music" at bounding box center [32, 738] width 0 height 15
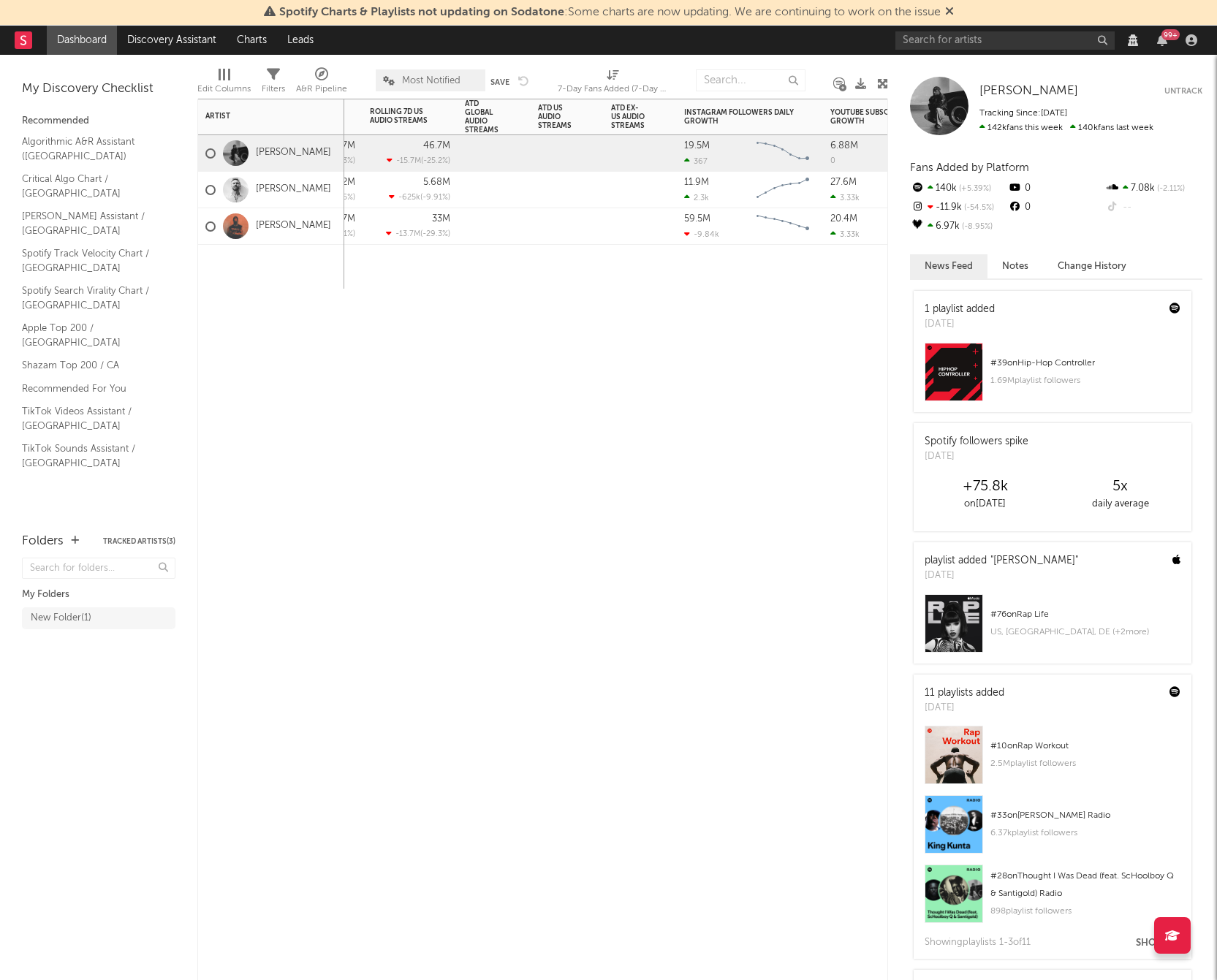
click at [575, 478] on div "Rolling 7D Global Audio Streams Rolling 7D Change WoW % Change Latest Day Ex-US…" at bounding box center [542, 539] width 690 height 881
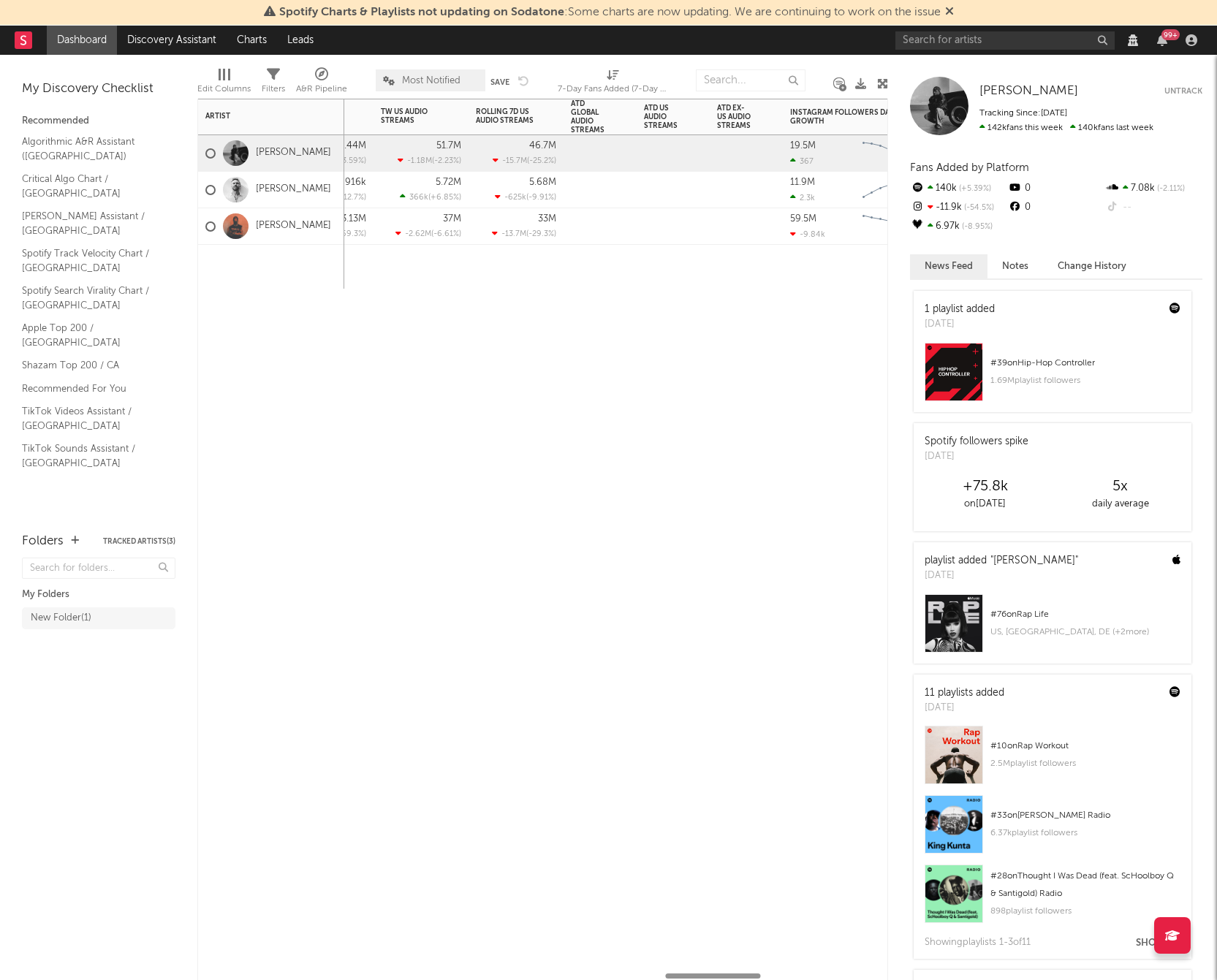
click at [473, 303] on div "Rolling 7D Global Audio Streams Rolling 7D Change WoW % Change Latest Day Ex-US…" at bounding box center [542, 539] width 690 height 881
